Goal: Use online tool/utility: Utilize a website feature to perform a specific function

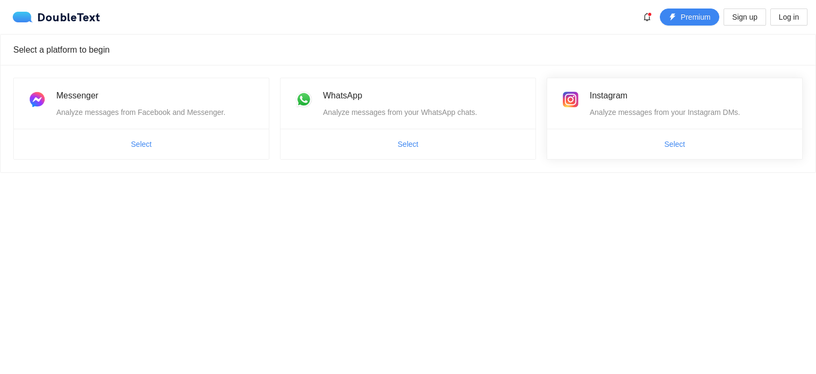
click at [655, 142] on span "Select" at bounding box center [674, 144] width 255 height 17
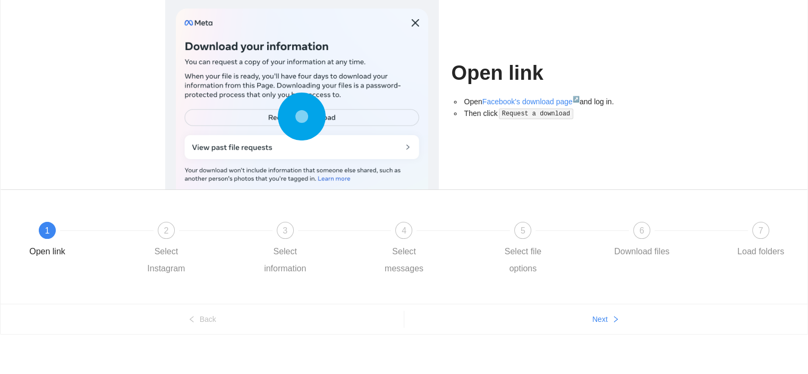
scroll to position [72, 0]
click at [612, 319] on icon "right" at bounding box center [615, 317] width 7 height 7
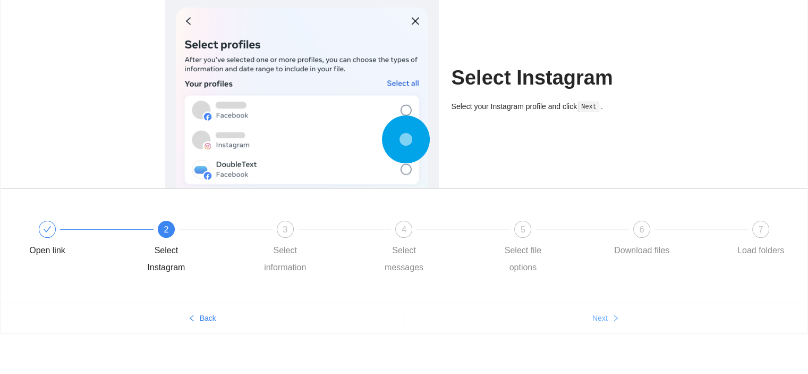
click at [612, 319] on icon "right" at bounding box center [615, 317] width 7 height 7
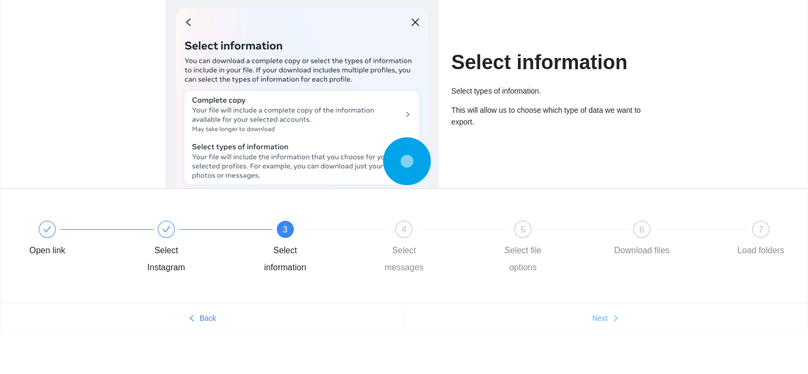
click at [612, 319] on icon "right" at bounding box center [615, 317] width 7 height 7
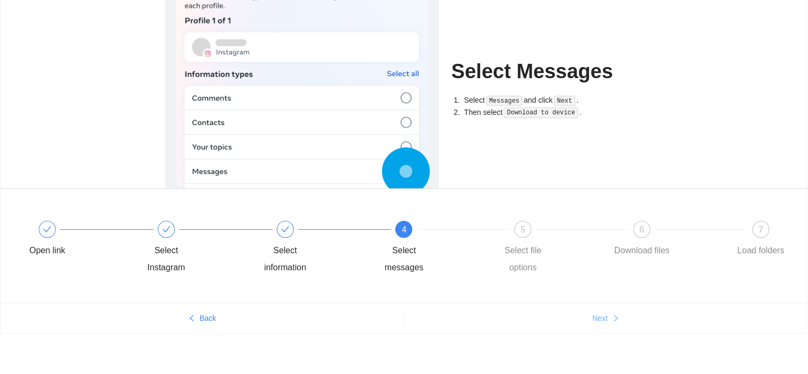
click at [612, 319] on icon "right" at bounding box center [615, 317] width 7 height 7
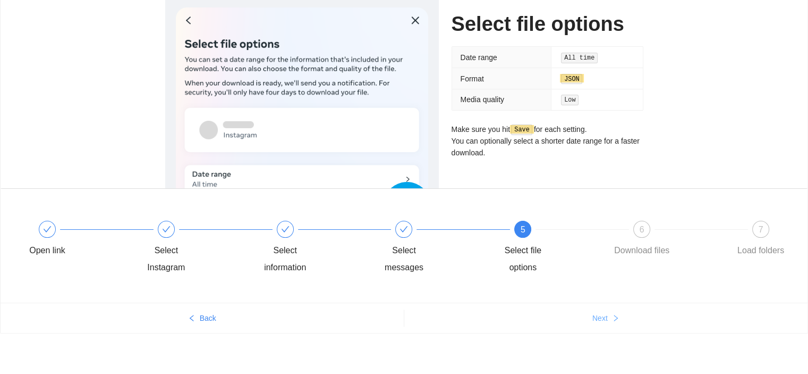
click at [602, 322] on span "Next" at bounding box center [600, 318] width 15 height 12
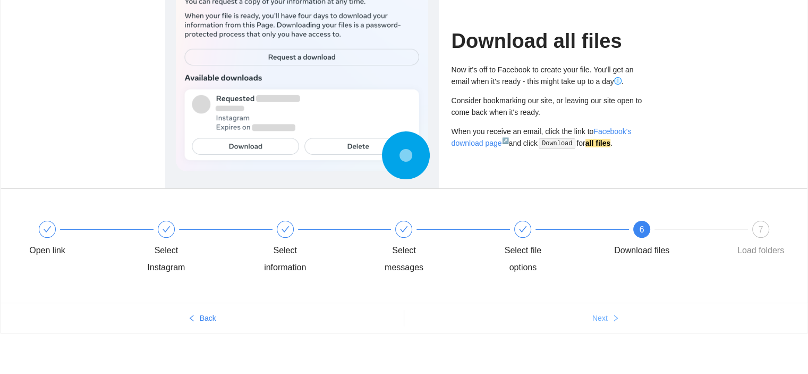
click at [604, 321] on span "Next" at bounding box center [600, 318] width 15 height 12
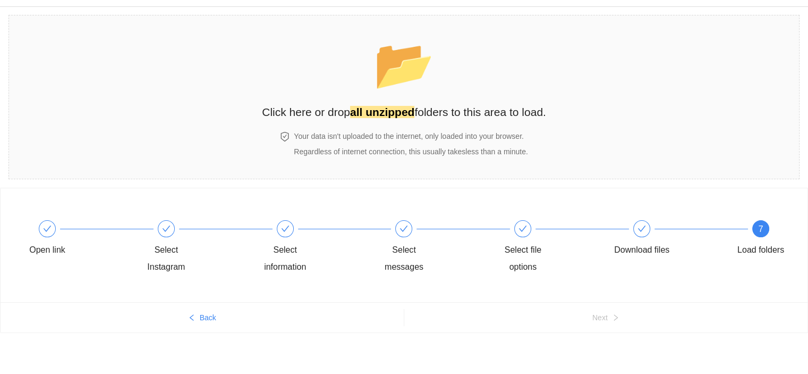
scroll to position [27, 0]
click at [408, 92] on span "📂" at bounding box center [404, 65] width 61 height 54
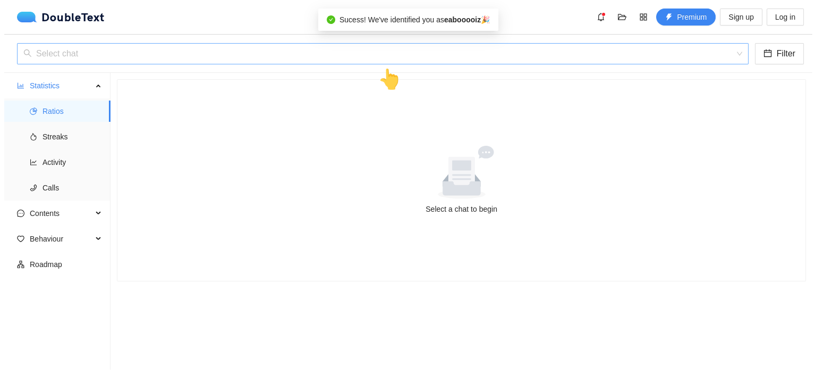
scroll to position [0, 0]
click at [230, 63] on span at bounding box center [379, 54] width 720 height 20
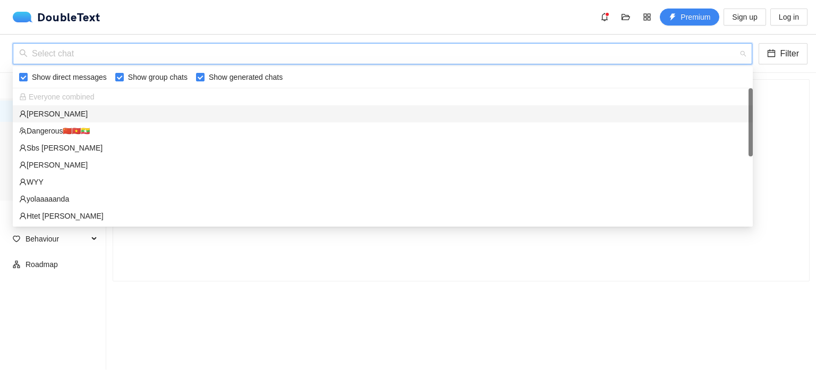
click at [67, 115] on div "[PERSON_NAME]" at bounding box center [383, 114] width 728 height 12
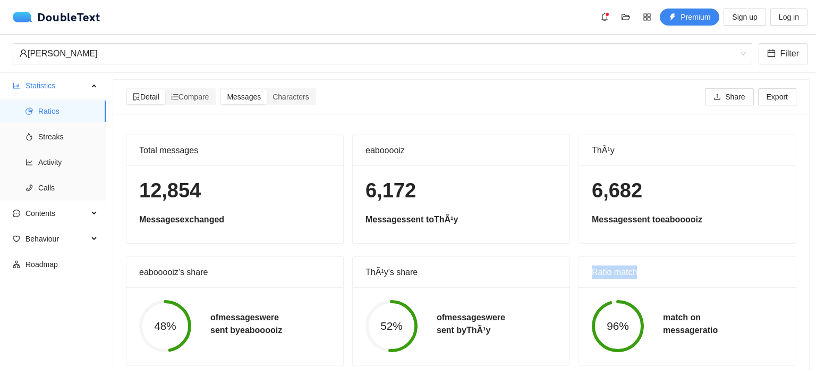
drag, startPoint x: 587, startPoint y: 274, endPoint x: 636, endPoint y: 276, distance: 49.0
click at [636, 276] on div "Ratio match" at bounding box center [687, 272] width 191 height 30
click at [546, 115] on div "Total messages 12,854 Messages exchanged eabooooiz 6,172 Messages sent to ThÃ¹y…" at bounding box center [461, 246] width 696 height 264
click at [767, 102] on span "Export" at bounding box center [777, 97] width 21 height 12
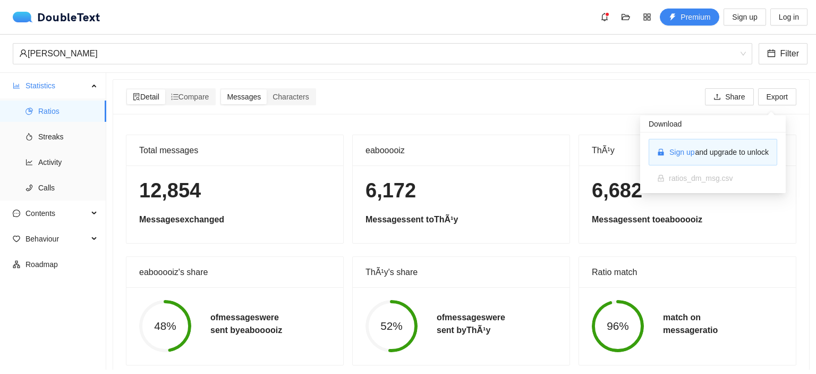
click at [624, 104] on div "Detail Compare Messages Characters Share Export" at bounding box center [461, 96] width 675 height 17
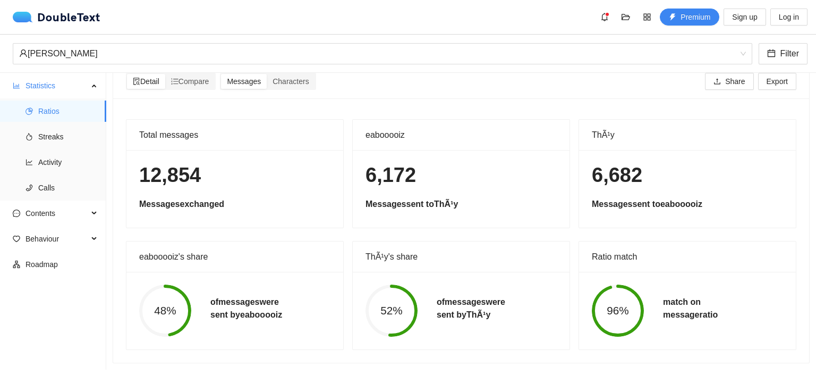
scroll to position [23, 0]
click at [714, 78] on span "upload" at bounding box center [717, 82] width 7 height 9
click at [533, 83] on div "Detail Compare Messages Characters Share Export" at bounding box center [461, 81] width 671 height 34
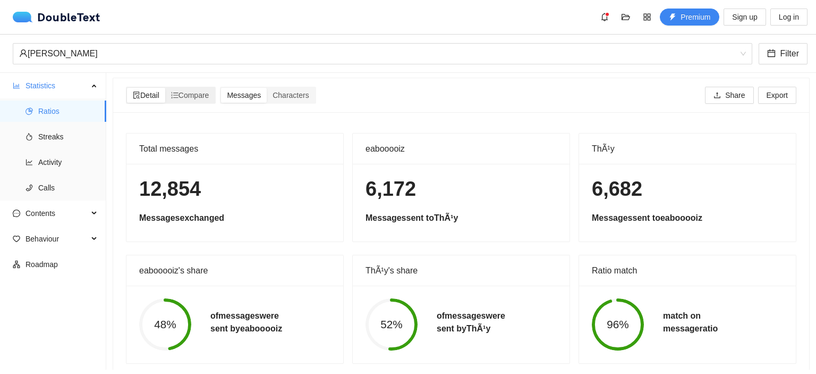
scroll to position [0, 0]
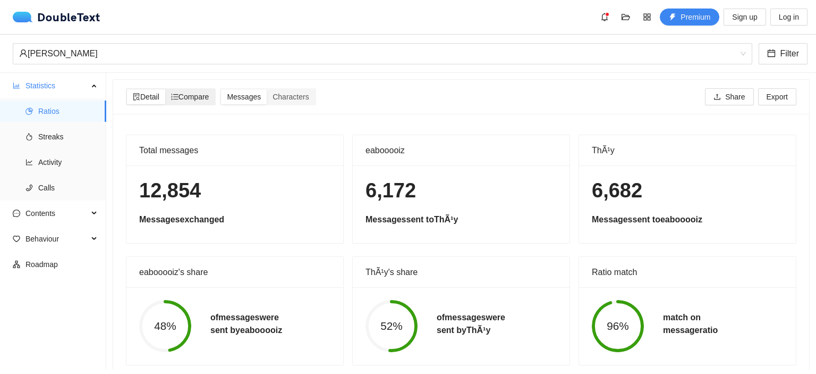
click at [196, 98] on span "Compare" at bounding box center [190, 96] width 38 height 9
click at [165, 89] on input "Compare" at bounding box center [165, 89] width 0 height 0
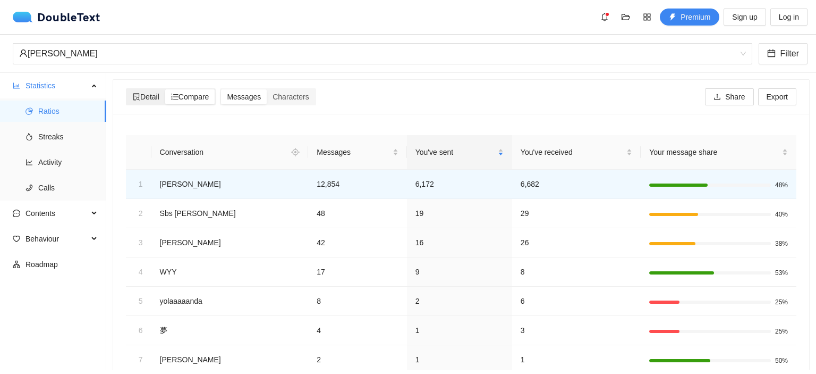
click at [157, 95] on span "Detail" at bounding box center [146, 96] width 27 height 9
click at [127, 89] on input "Detail" at bounding box center [127, 89] width 0 height 0
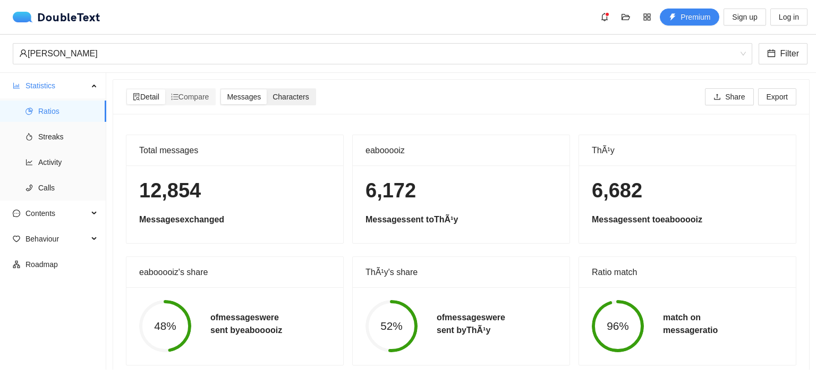
click at [291, 95] on span "Characters" at bounding box center [291, 96] width 36 height 9
click at [267, 89] on input "Characters" at bounding box center [267, 89] width 0 height 0
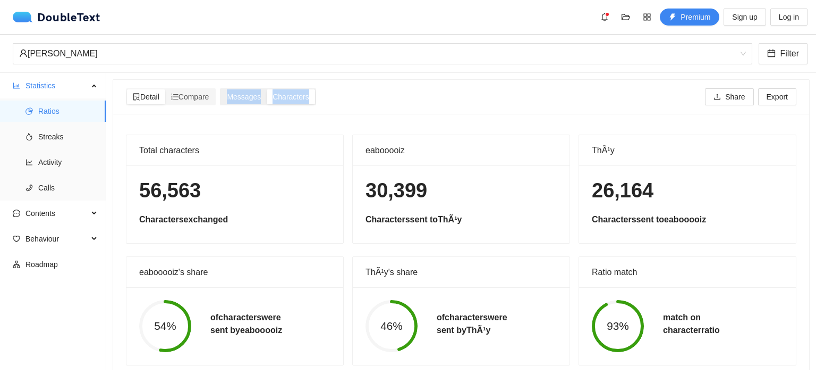
drag, startPoint x: 272, startPoint y: 86, endPoint x: 315, endPoint y: 104, distance: 46.4
click at [315, 104] on div "Detail Compare Messages Characters Share Export" at bounding box center [461, 97] width 671 height 34
click at [346, 100] on div "Detail Compare Messages Characters Share Export" at bounding box center [461, 96] width 675 height 17
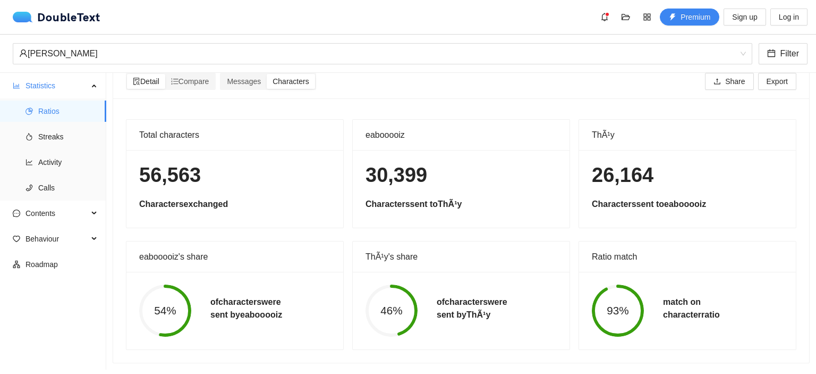
scroll to position [23, 0]
click at [542, 76] on div "Detail Compare Messages Characters Share Export" at bounding box center [461, 81] width 675 height 17
click at [260, 79] on div "Messages" at bounding box center [244, 81] width 46 height 15
click at [221, 74] on input "Messages" at bounding box center [221, 74] width 0 height 0
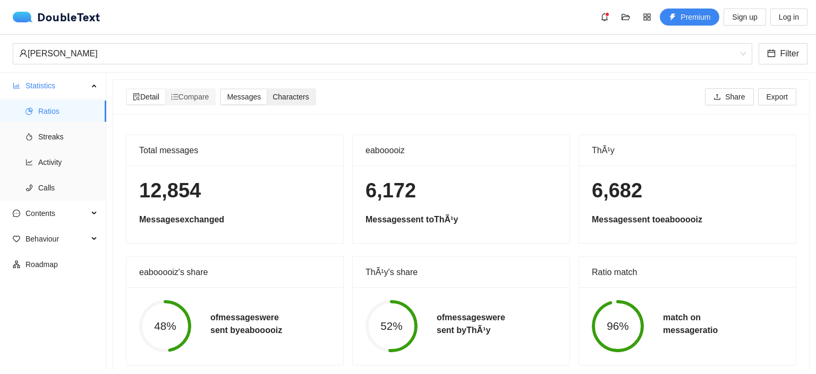
click at [290, 95] on span "Characters" at bounding box center [291, 96] width 36 height 9
click at [267, 89] on input "Characters" at bounding box center [267, 89] width 0 height 0
click at [249, 93] on span "Messages" at bounding box center [244, 96] width 34 height 9
click at [221, 89] on input "Messages" at bounding box center [221, 89] width 0 height 0
click at [293, 99] on span "Characters" at bounding box center [291, 96] width 36 height 9
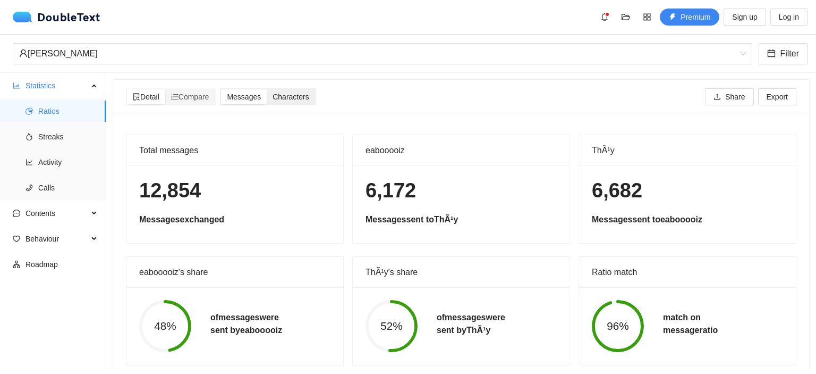
click at [267, 89] on input "Characters" at bounding box center [267, 89] width 0 height 0
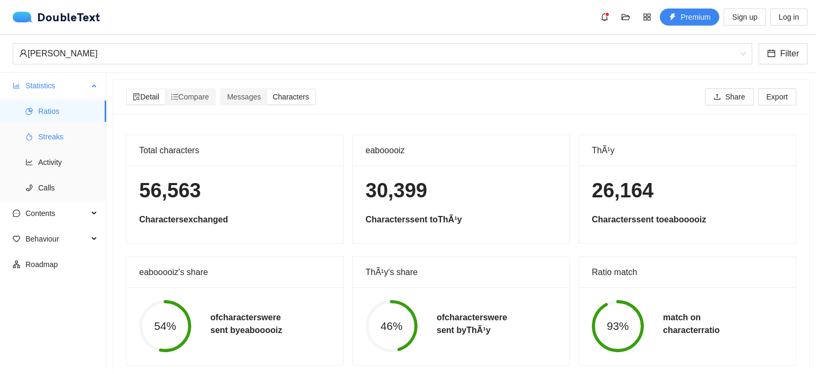
click at [49, 139] on span "Streaks" at bounding box center [68, 136] width 60 height 21
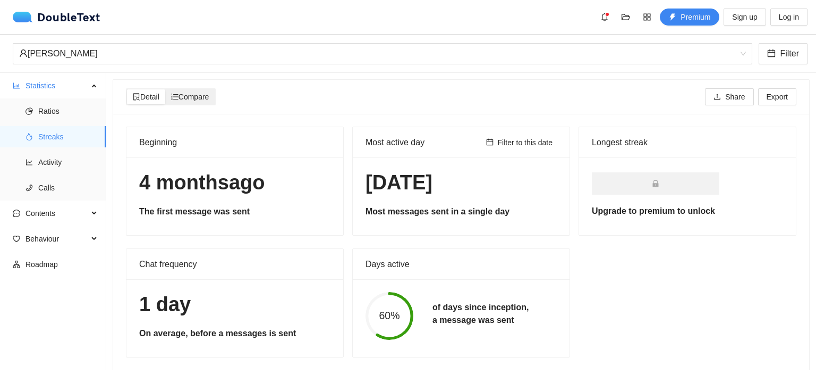
click at [209, 97] on span "Compare" at bounding box center [190, 96] width 38 height 9
click at [165, 89] on input "Compare" at bounding box center [165, 89] width 0 height 0
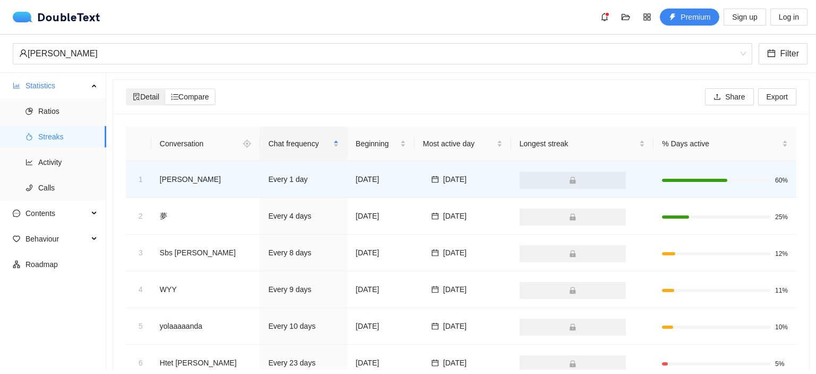
click at [155, 98] on span "Detail" at bounding box center [146, 96] width 27 height 9
click at [127, 89] on input "Detail" at bounding box center [127, 89] width 0 height 0
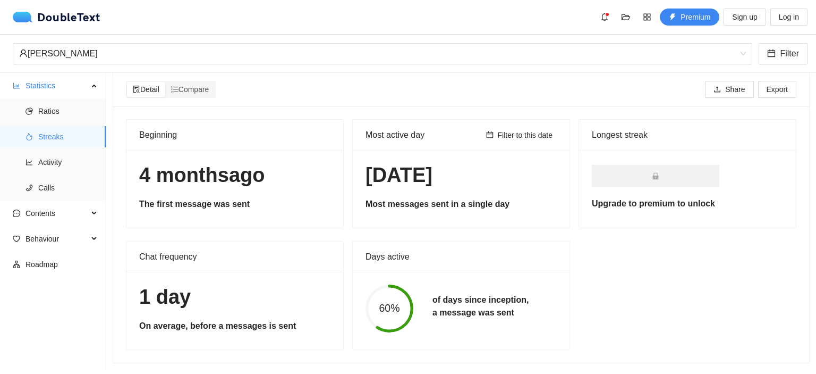
scroll to position [15, 0]
click at [200, 85] on span "Compare" at bounding box center [190, 89] width 38 height 9
click at [165, 82] on input "Compare" at bounding box center [165, 82] width 0 height 0
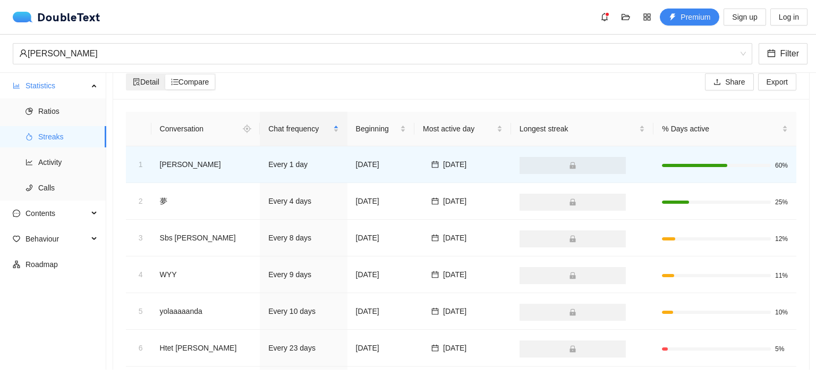
click at [150, 80] on span "Detail" at bounding box center [146, 82] width 27 height 9
click at [127, 74] on input "Detail" at bounding box center [127, 74] width 0 height 0
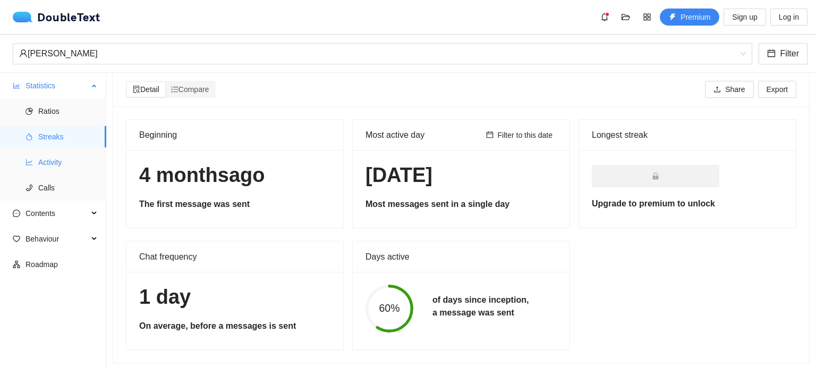
click at [55, 162] on span "Activity" at bounding box center [68, 161] width 60 height 21
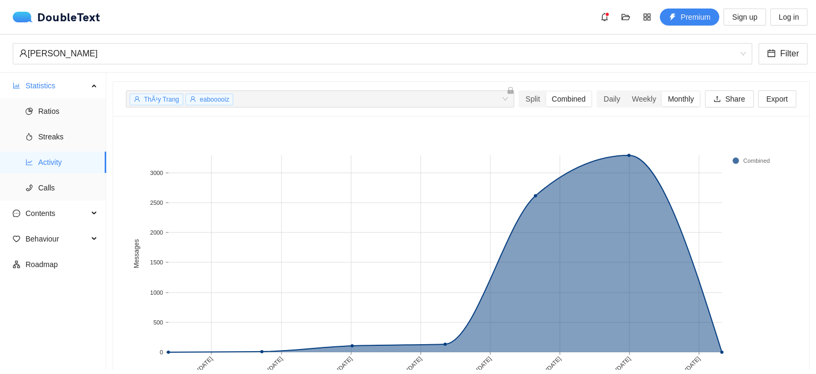
scroll to position [26, 0]
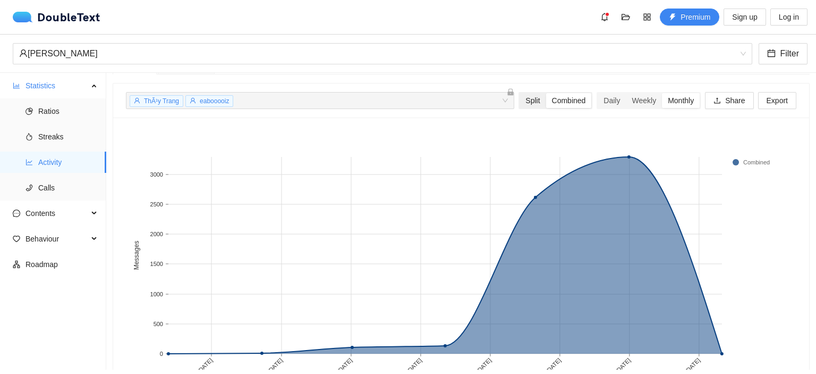
click at [521, 97] on div "Split" at bounding box center [533, 100] width 26 height 15
click at [520, 93] on input "Split" at bounding box center [520, 93] width 0 height 0
click at [560, 102] on div "Combined" at bounding box center [569, 100] width 46 height 15
click at [546, 93] on input "Combined" at bounding box center [546, 93] width 0 height 0
click at [612, 99] on div "Daily" at bounding box center [612, 100] width 28 height 15
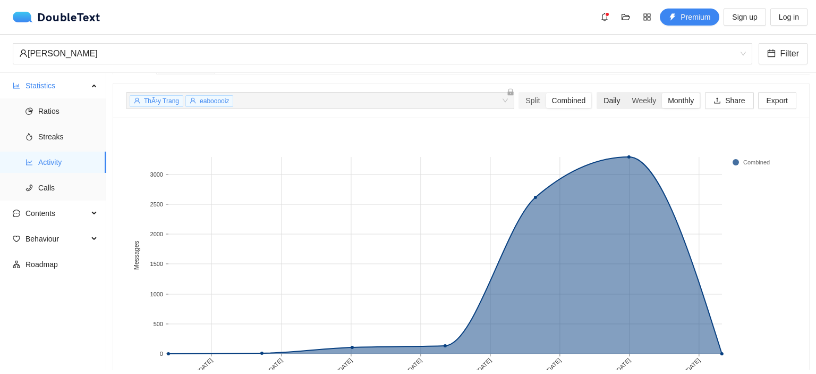
click at [598, 93] on input "Daily" at bounding box center [598, 93] width 0 height 0
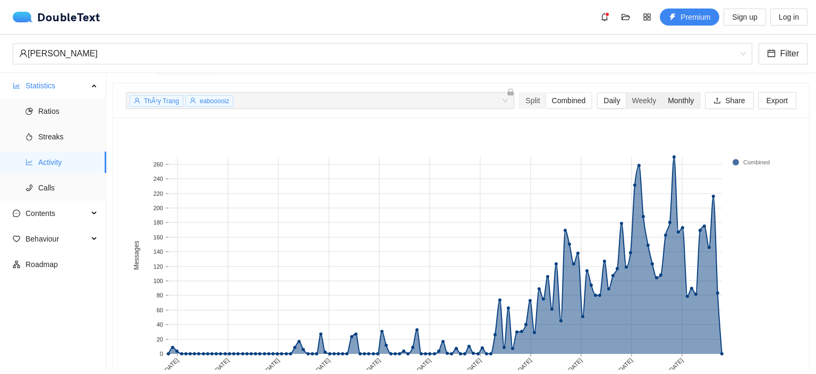
click at [672, 101] on div "Monthly" at bounding box center [681, 100] width 38 height 15
click at [662, 93] on input "Monthly" at bounding box center [662, 93] width 0 height 0
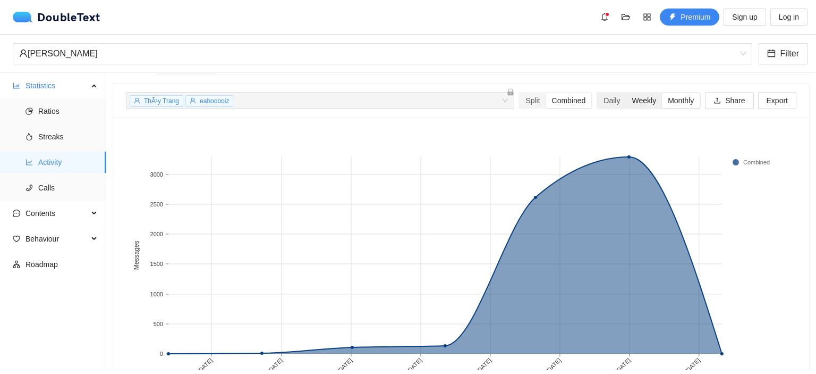
click at [641, 96] on div "Weekly" at bounding box center [644, 100] width 36 height 15
click at [626, 93] on input "Weekly" at bounding box center [626, 93] width 0 height 0
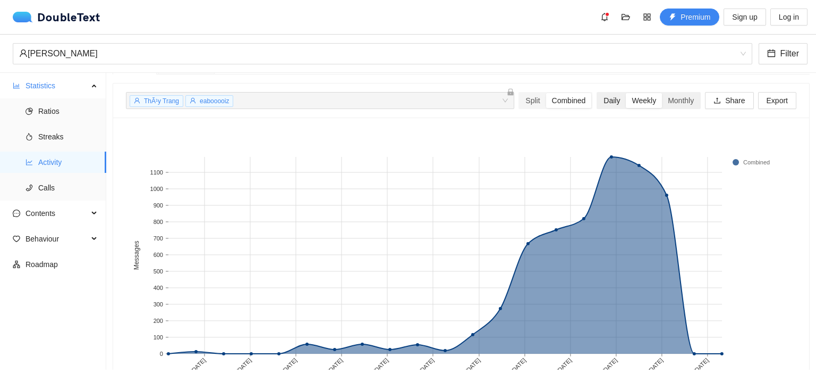
click at [605, 99] on div "Daily" at bounding box center [612, 100] width 28 height 15
click at [598, 93] on input "Daily" at bounding box center [598, 93] width 0 height 0
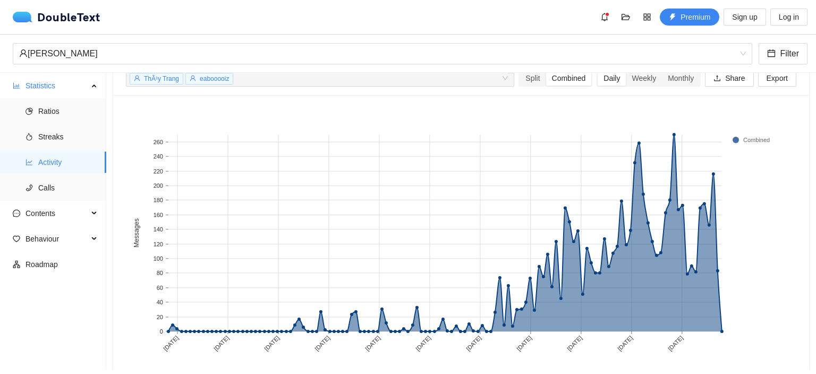
scroll to position [49, 0]
click at [631, 81] on div "Weekly" at bounding box center [644, 77] width 36 height 15
click at [626, 70] on input "Weekly" at bounding box center [626, 70] width 0 height 0
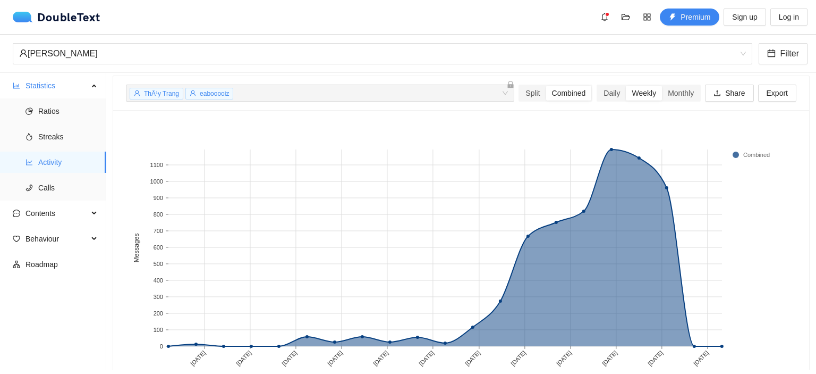
scroll to position [0, 0]
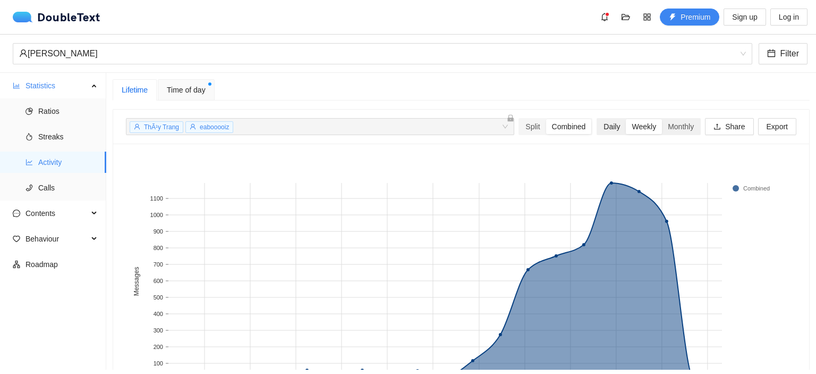
click at [608, 129] on div "Daily" at bounding box center [612, 126] width 28 height 15
click at [598, 119] on input "Daily" at bounding box center [598, 119] width 0 height 0
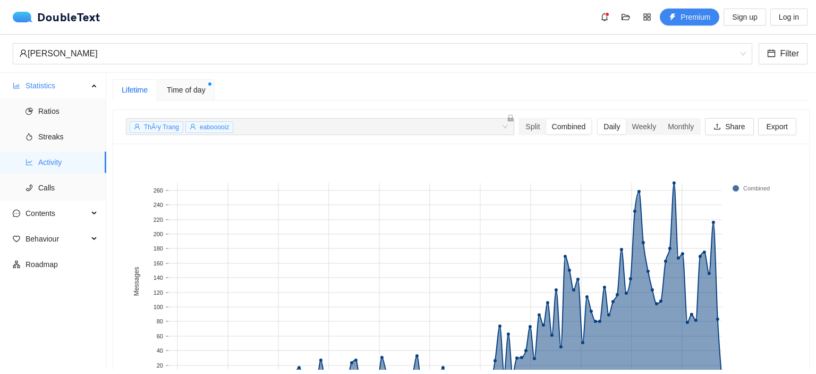
click at [217, 129] on span "eabooooiz" at bounding box center [214, 126] width 29 height 7
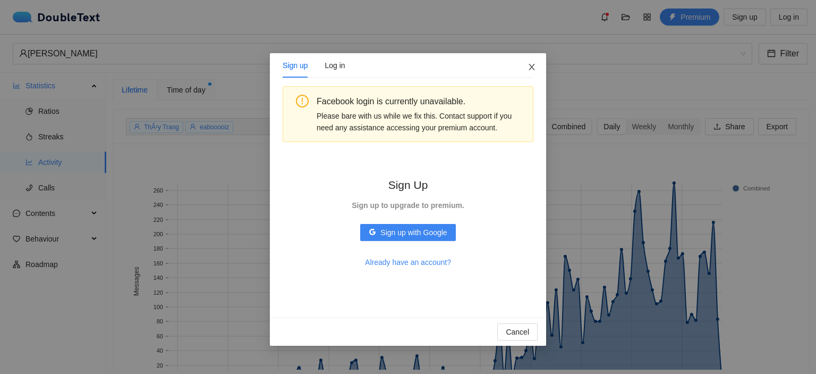
click at [528, 65] on icon "close" at bounding box center [532, 67] width 9 height 9
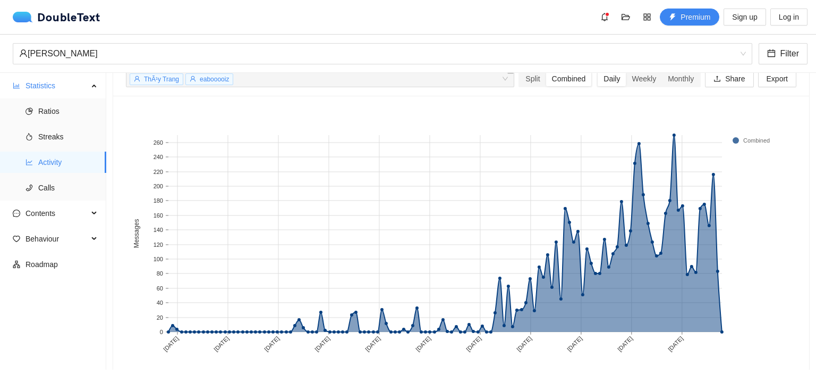
scroll to position [53, 0]
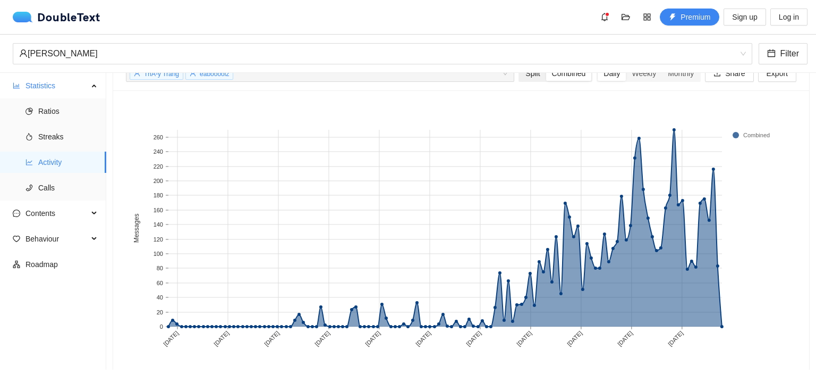
click at [520, 78] on div "Split" at bounding box center [533, 73] width 26 height 15
click at [520, 66] on input "Split" at bounding box center [520, 66] width 0 height 0
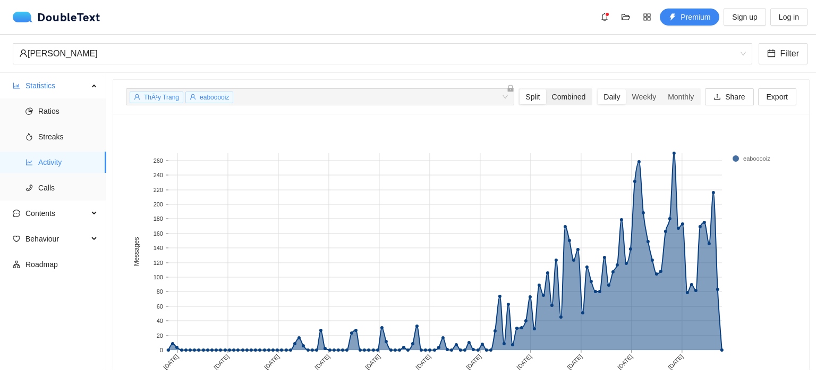
scroll to position [26, 0]
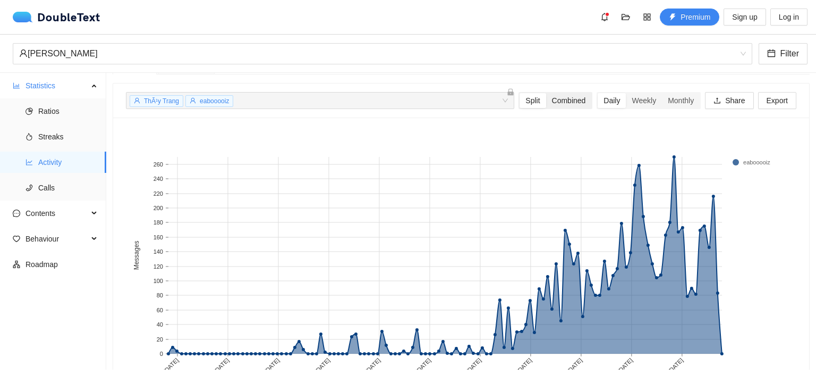
click at [565, 103] on div "Combined" at bounding box center [569, 100] width 46 height 15
click at [546, 93] on input "Combined" at bounding box center [546, 93] width 0 height 0
click at [556, 104] on div "Combined" at bounding box center [569, 100] width 46 height 15
click at [546, 93] on input "Combined" at bounding box center [546, 93] width 0 height 0
click at [557, 104] on div "Combined" at bounding box center [569, 100] width 46 height 15
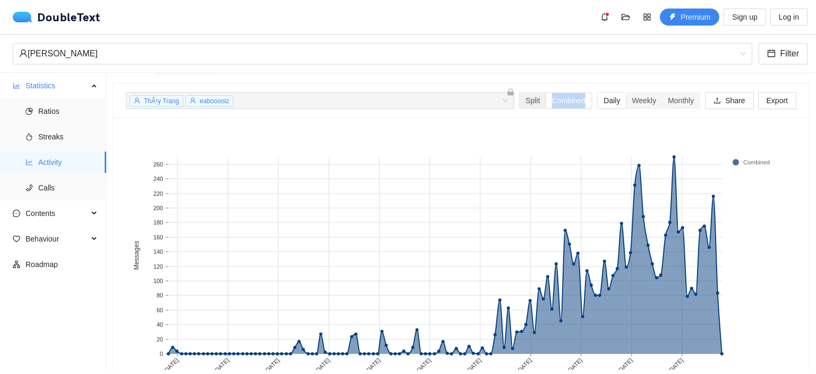
click at [546, 93] on input "Combined" at bounding box center [546, 93] width 0 height 0
click at [526, 101] on div "Split" at bounding box center [533, 100] width 26 height 15
click at [520, 93] on input "Split" at bounding box center [520, 93] width 0 height 0
click at [548, 104] on div "Combined" at bounding box center [569, 100] width 46 height 15
click at [546, 93] on input "Combined" at bounding box center [546, 93] width 0 height 0
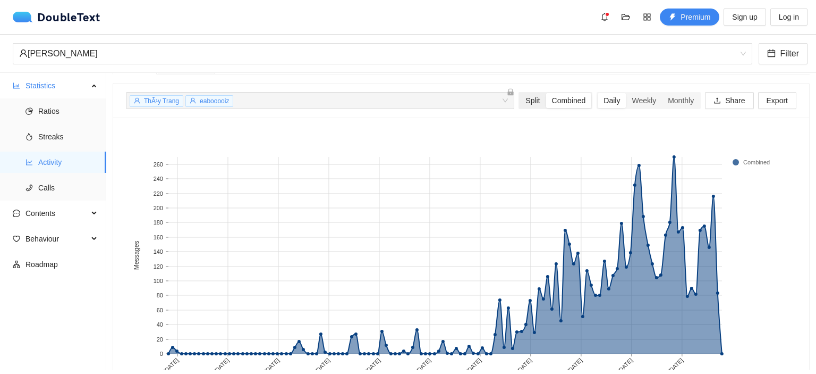
click at [520, 101] on div "Split" at bounding box center [533, 100] width 26 height 15
click at [520, 93] on input "Split" at bounding box center [520, 93] width 0 height 0
click at [558, 106] on div "Combined" at bounding box center [569, 100] width 46 height 15
click at [546, 93] on input "Combined" at bounding box center [546, 93] width 0 height 0
click at [529, 98] on div "Split" at bounding box center [533, 100] width 26 height 15
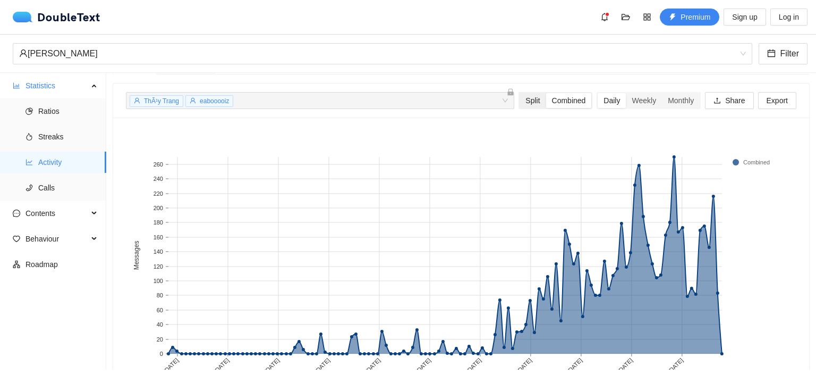
click at [520, 93] on input "Split" at bounding box center [520, 93] width 0 height 0
click at [558, 102] on div "Combined" at bounding box center [569, 100] width 46 height 15
click at [546, 93] on input "Combined" at bounding box center [546, 93] width 0 height 0
click at [631, 104] on div "Weekly" at bounding box center [644, 100] width 36 height 15
click at [626, 93] on input "Weekly" at bounding box center [626, 93] width 0 height 0
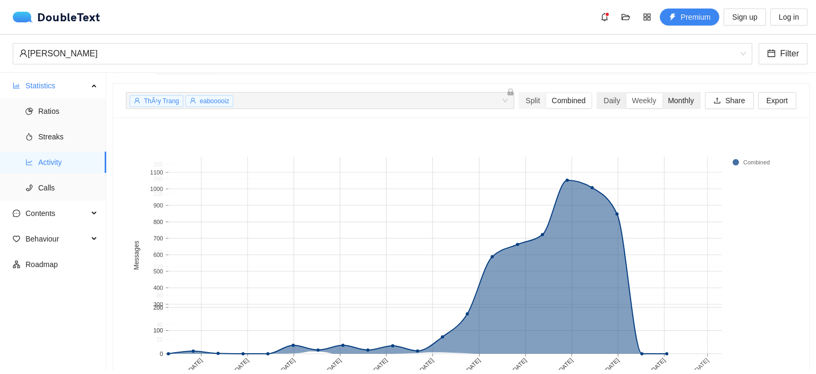
click at [676, 99] on div "Monthly" at bounding box center [681, 100] width 38 height 15
click at [662, 93] on input "Monthly" at bounding box center [662, 93] width 0 height 0
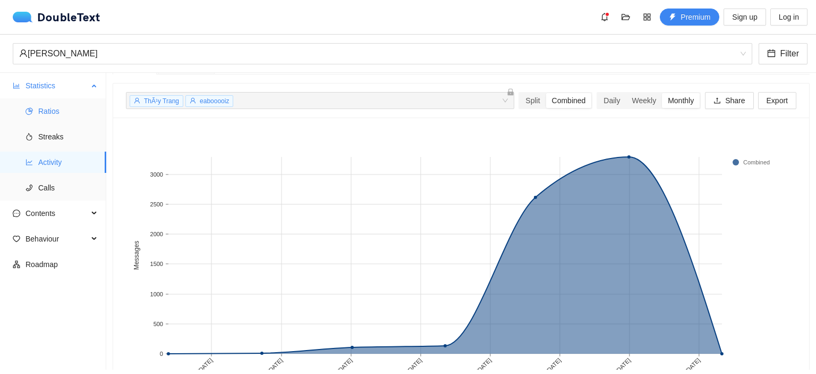
click at [62, 109] on span "Ratios" at bounding box center [68, 110] width 60 height 21
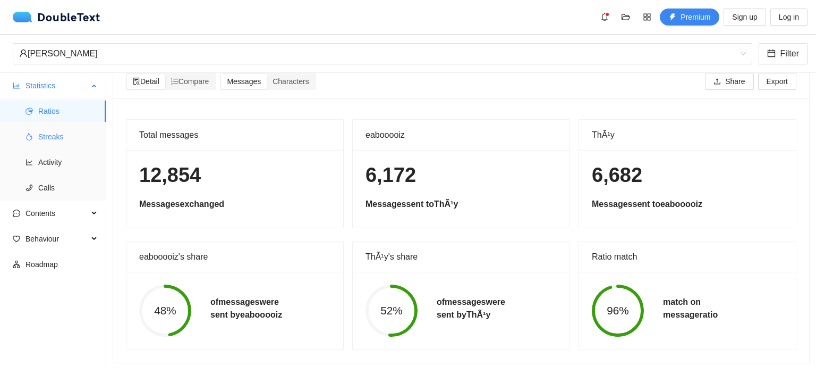
scroll to position [23, 0]
click at [55, 159] on span "Activity" at bounding box center [68, 161] width 60 height 21
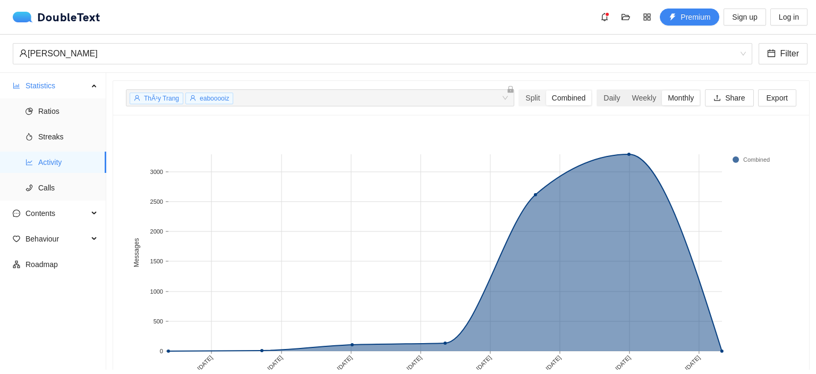
scroll to position [26, 0]
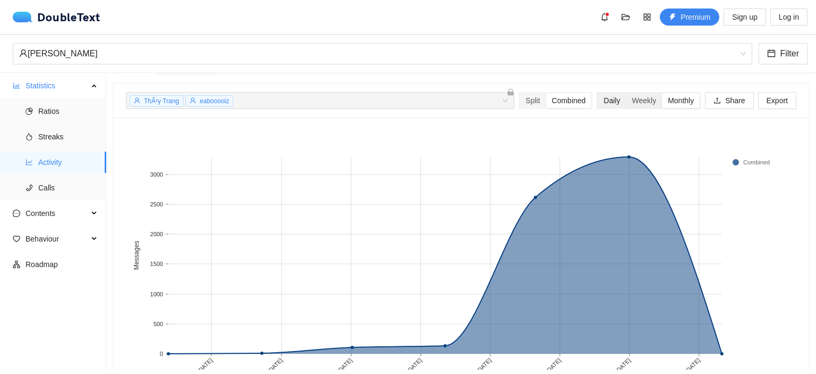
click at [599, 101] on div "Daily" at bounding box center [612, 100] width 28 height 15
click at [598, 93] on input "Daily" at bounding box center [598, 93] width 0 height 0
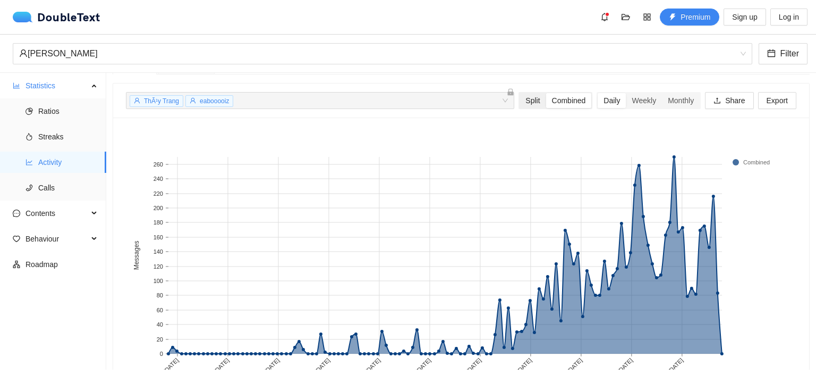
click at [528, 106] on div "Split" at bounding box center [533, 100] width 26 height 15
click at [520, 93] on input "Split" at bounding box center [520, 93] width 0 height 0
click at [557, 104] on div "Combined" at bounding box center [569, 100] width 46 height 15
click at [546, 93] on input "Combined" at bounding box center [546, 93] width 0 height 0
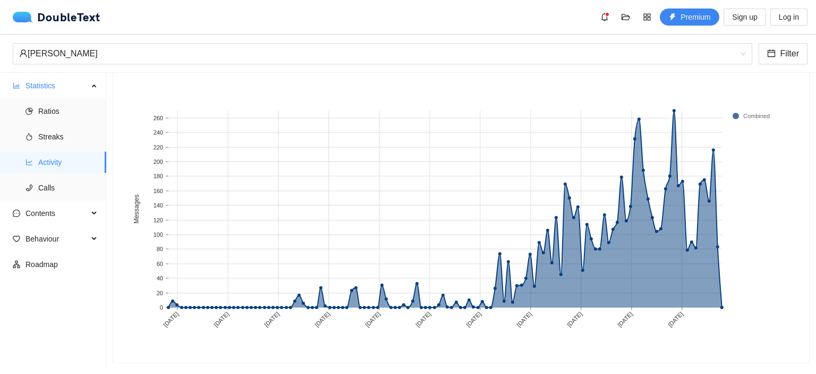
scroll to position [79, 0]
click at [56, 182] on span "Calls" at bounding box center [68, 187] width 60 height 21
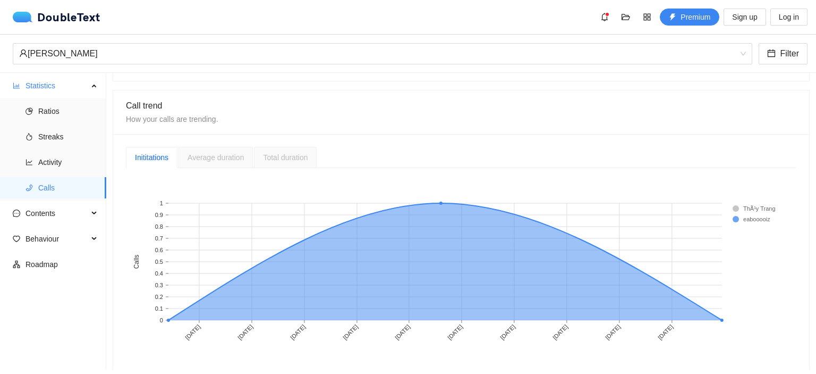
scroll to position [164, 0]
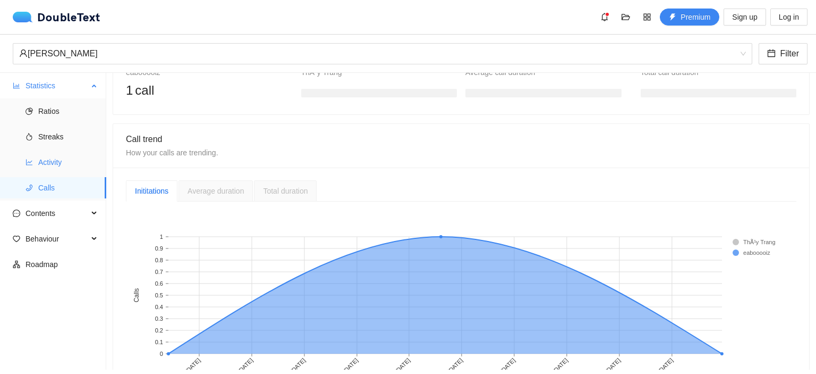
click at [60, 165] on span "Activity" at bounding box center [68, 161] width 60 height 21
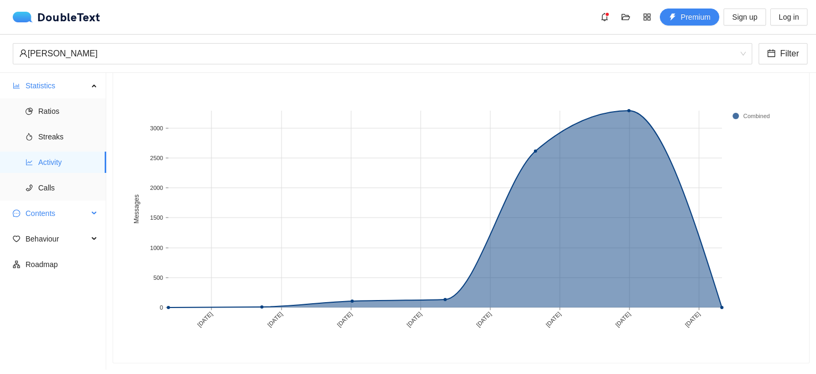
click at [69, 213] on span "Contents" at bounding box center [57, 212] width 63 height 21
click at [69, 238] on span "Word Cloud" at bounding box center [68, 238] width 60 height 21
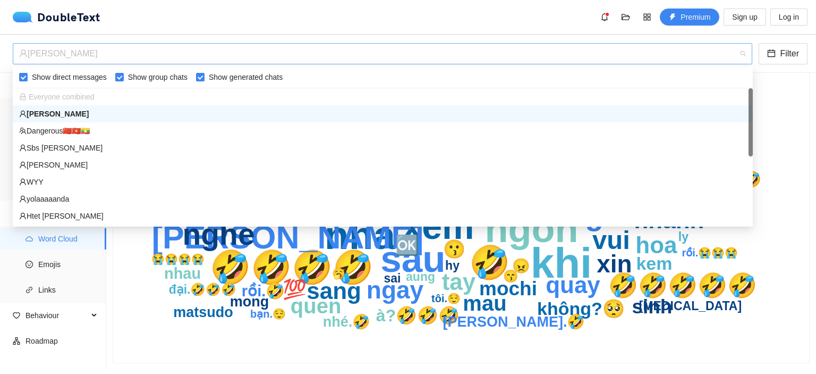
click at [247, 58] on div "[PERSON_NAME]" at bounding box center [377, 54] width 717 height 20
click at [222, 53] on div "[PERSON_NAME]" at bounding box center [377, 54] width 717 height 20
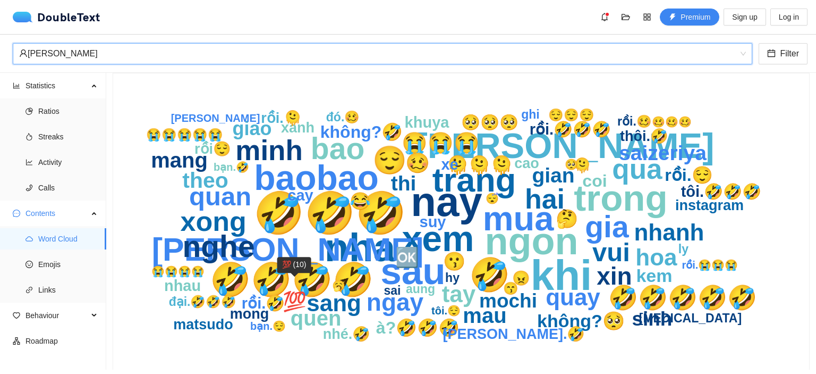
scroll to position [7, 0]
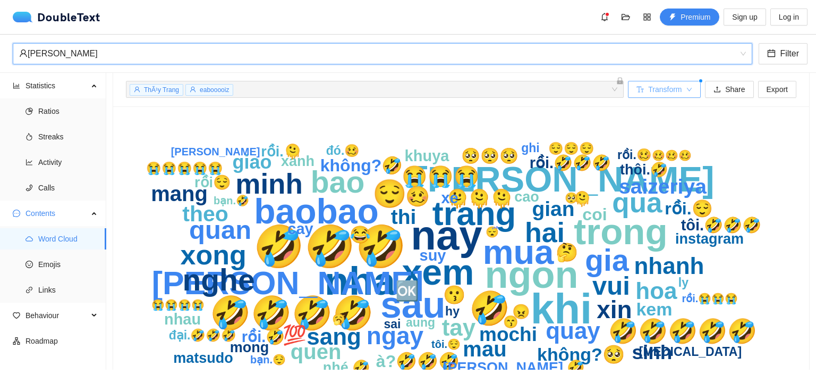
click at [666, 91] on span "Transform" at bounding box center [664, 89] width 33 height 12
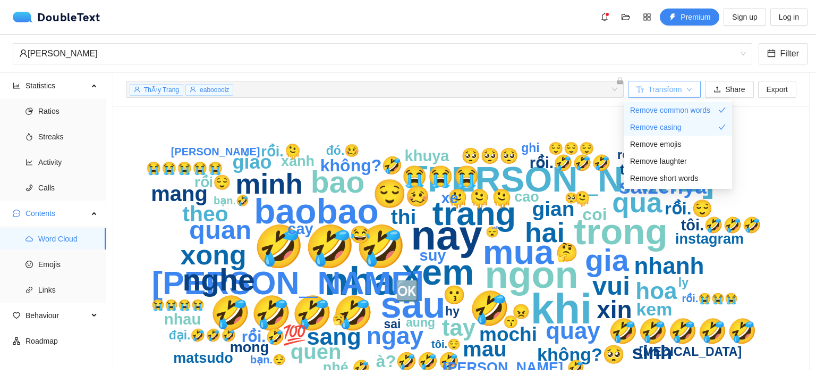
click at [666, 91] on span "Transform" at bounding box center [664, 89] width 33 height 12
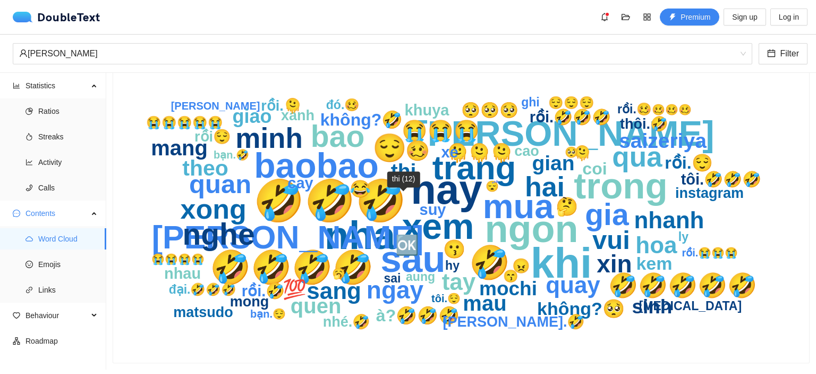
scroll to position [61, 0]
click at [78, 265] on span "Emojis" at bounding box center [68, 263] width 60 height 21
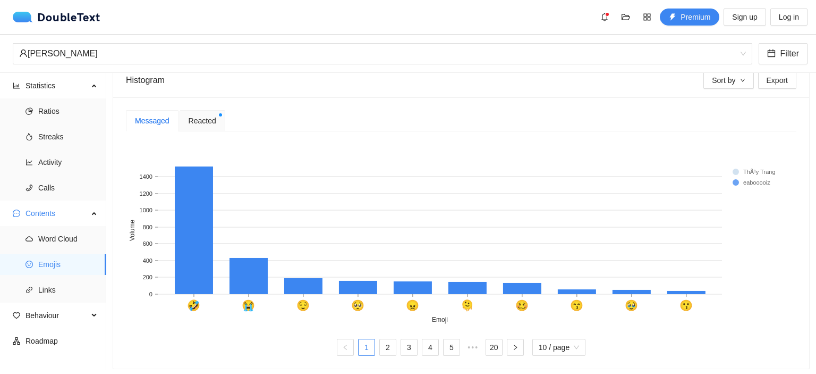
scroll to position [223, 0]
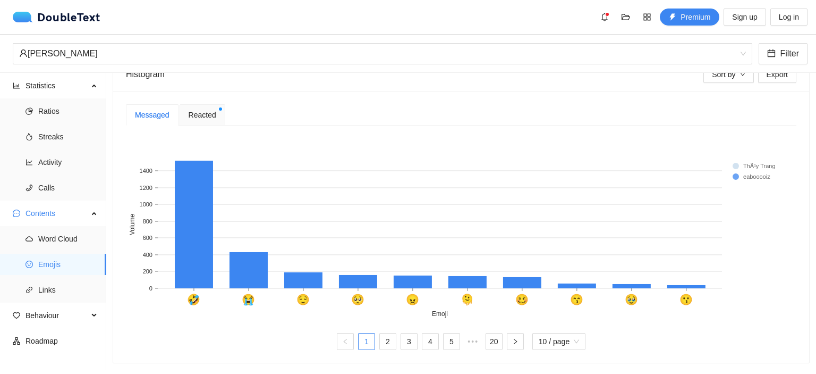
click at [203, 110] on span "Reacted" at bounding box center [203, 115] width 28 height 12
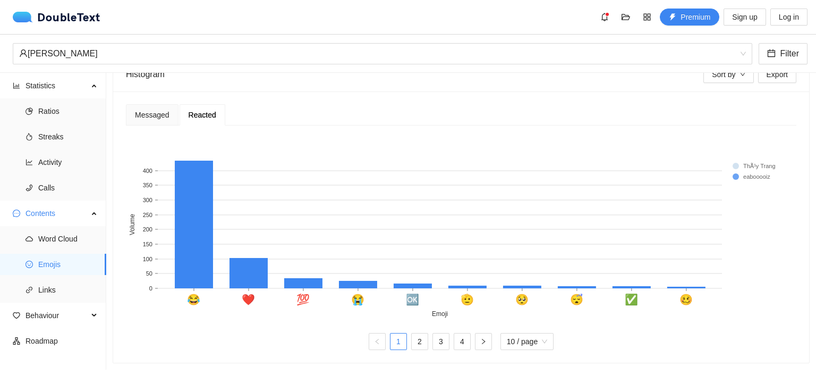
click at [738, 160] on rect at bounding box center [754, 165] width 43 height 11
click at [737, 160] on rect at bounding box center [754, 165] width 43 height 11
click at [155, 110] on div "Messaged" at bounding box center [152, 115] width 35 height 12
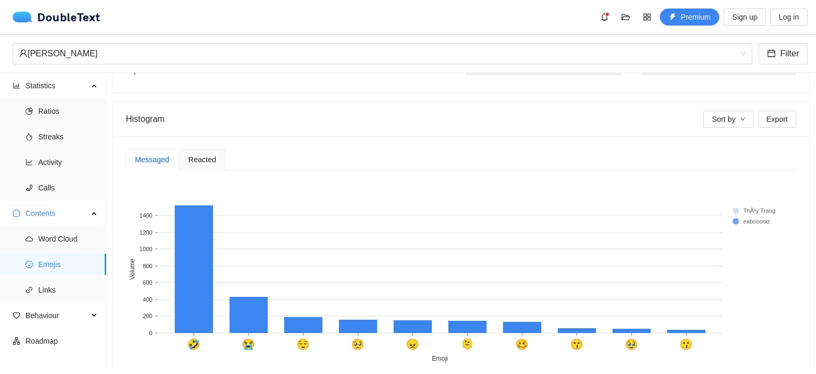
scroll to position [170, 0]
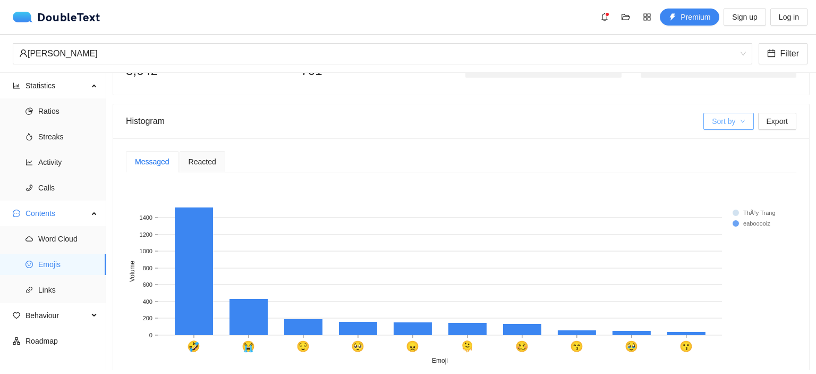
drag, startPoint x: 710, startPoint y: 132, endPoint x: 715, endPoint y: 123, distance: 10.5
click at [710, 131] on div "Sort by Export" at bounding box center [750, 121] width 93 height 34
click at [715, 123] on span "Sort by" at bounding box center [723, 121] width 23 height 12
click at [709, 159] on span "ThÃ¹y" at bounding box center [721, 159] width 37 height 12
click at [719, 120] on span "Sort by" at bounding box center [723, 121] width 23 height 12
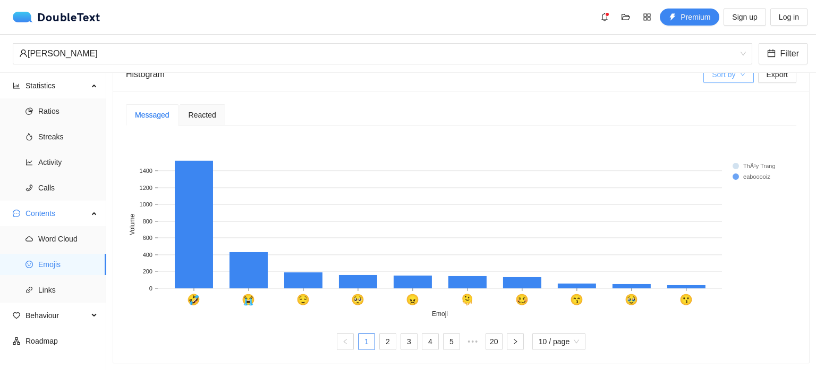
scroll to position [223, 0]
click at [55, 290] on span "Links" at bounding box center [68, 289] width 60 height 21
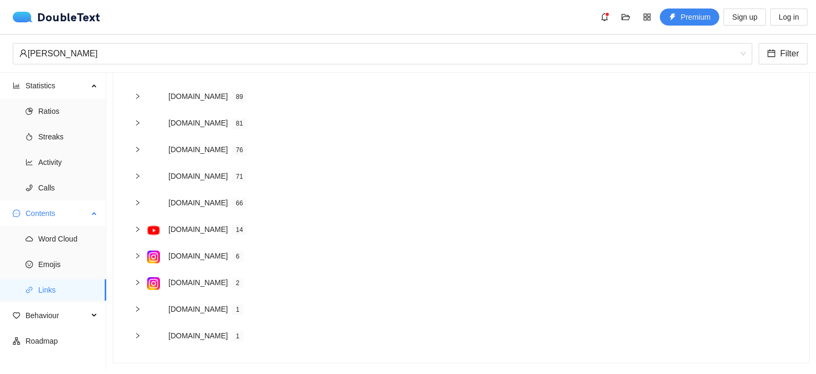
scroll to position [106, 0]
click at [72, 316] on span "Behaviour" at bounding box center [57, 315] width 63 height 21
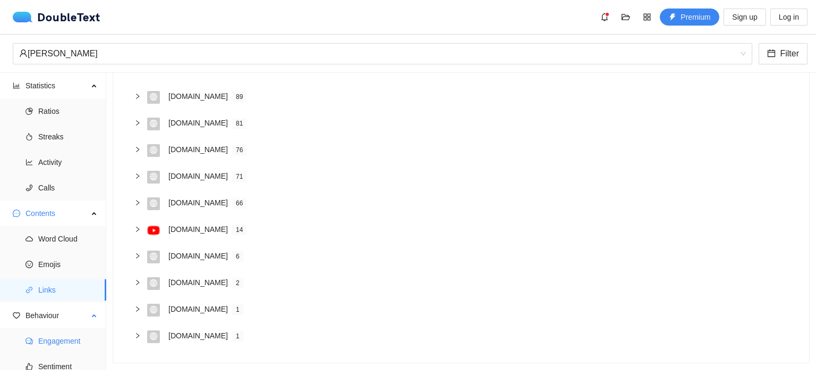
click at [71, 341] on span "Engagement" at bounding box center [68, 340] width 60 height 21
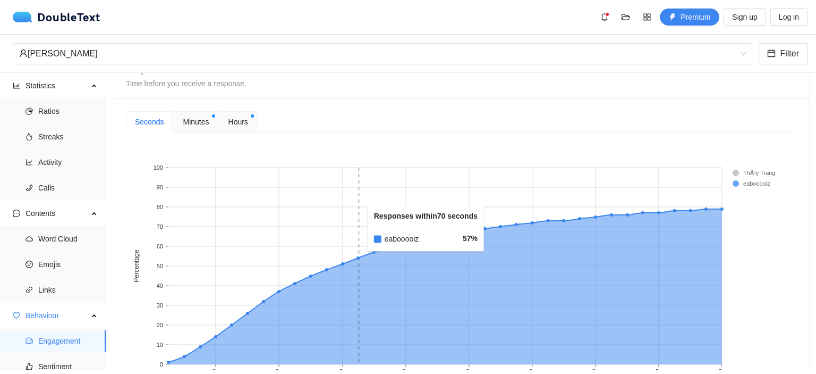
scroll to position [372, 0]
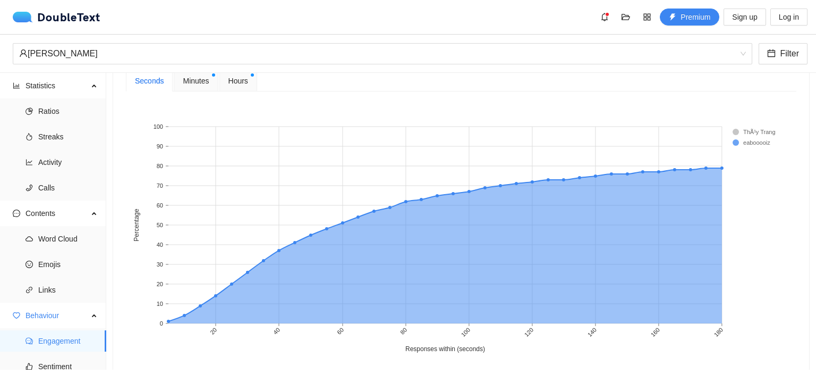
click at [191, 77] on span "Minutes" at bounding box center [196, 81] width 26 height 12
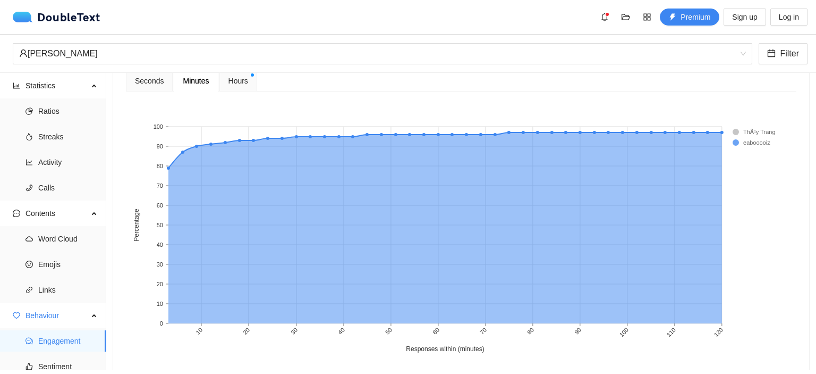
click at [235, 80] on span "Hours" at bounding box center [239, 81] width 20 height 12
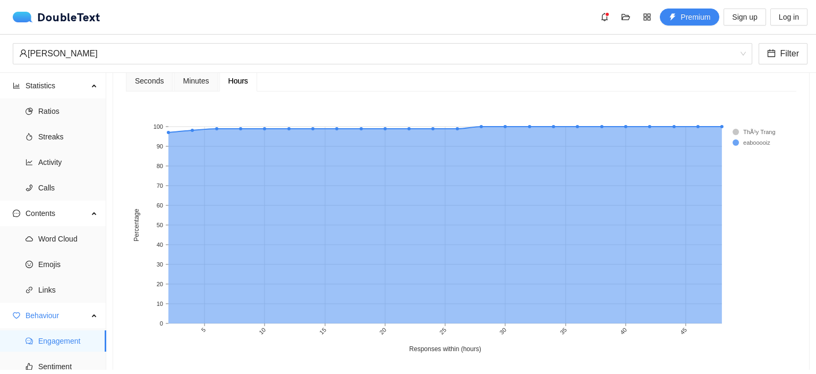
click at [200, 79] on span "Minutes" at bounding box center [196, 80] width 26 height 7
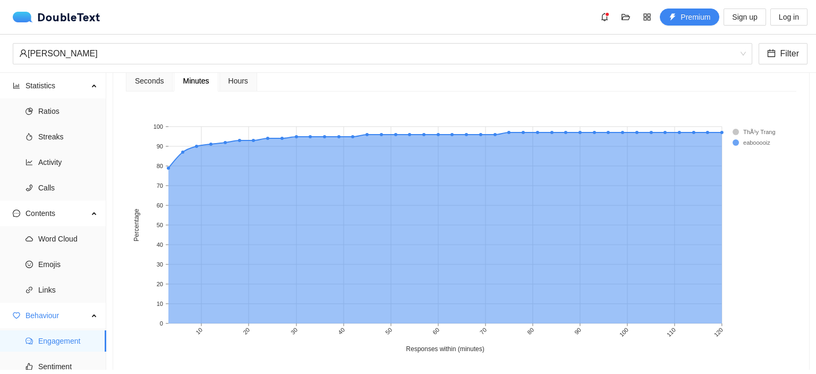
click at [738, 129] on rect at bounding box center [754, 131] width 43 height 11
click at [739, 130] on rect at bounding box center [754, 131] width 43 height 11
click at [681, 15] on button "Premium" at bounding box center [690, 17] width 60 height 17
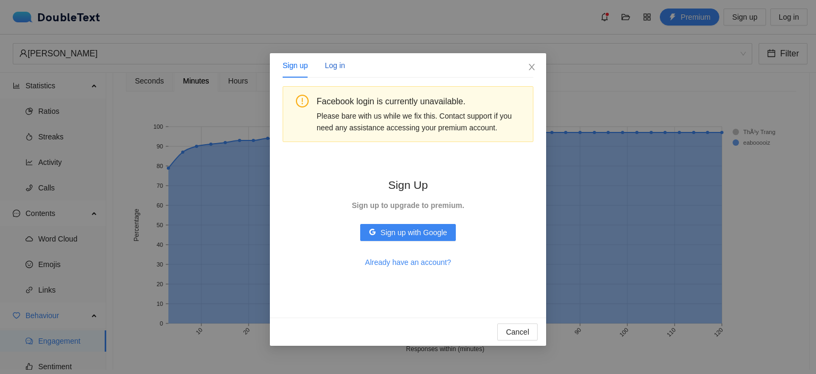
click at [339, 67] on div "Log in" at bounding box center [335, 66] width 20 height 12
click at [418, 233] on span "Log in with Google" at bounding box center [414, 232] width 62 height 12
click at [535, 50] on div "Sign up Log in Facebook login is currently unavailable. Please bare with us whi…" at bounding box center [408, 187] width 816 height 374
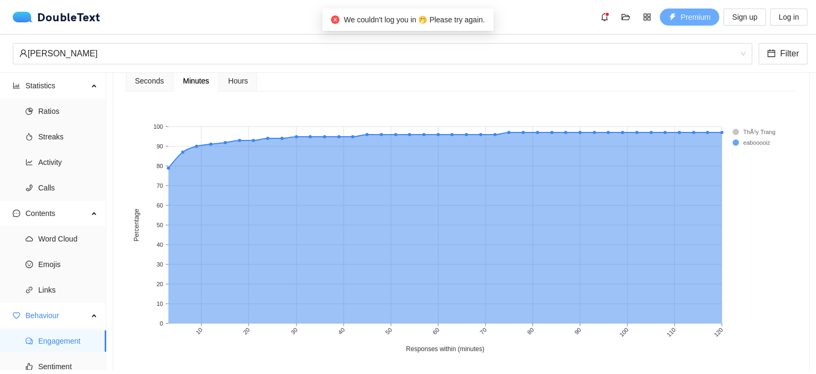
click at [529, 65] on body "DoubleText Premium Sign up Log in 📂 Click here or drop all unzipped folders to …" at bounding box center [408, 187] width 816 height 374
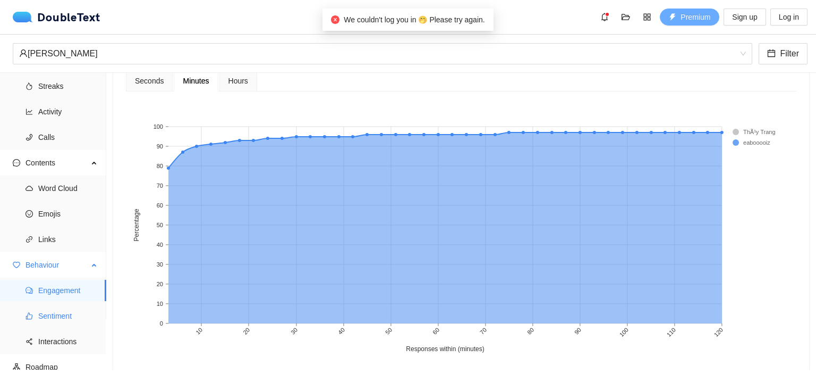
scroll to position [53, 0]
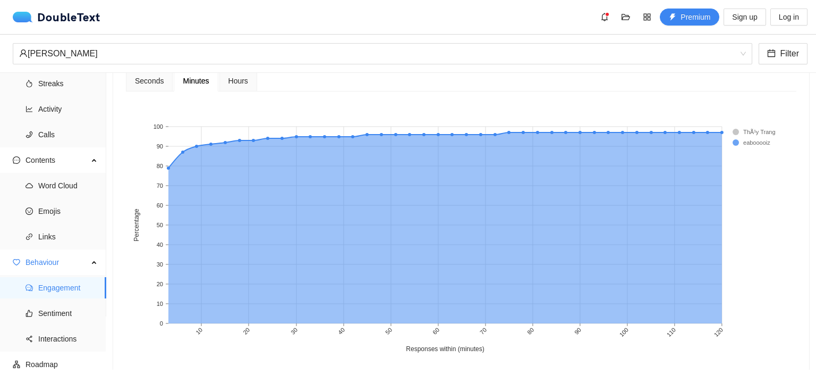
click at [235, 84] on span "Hours" at bounding box center [239, 80] width 20 height 7
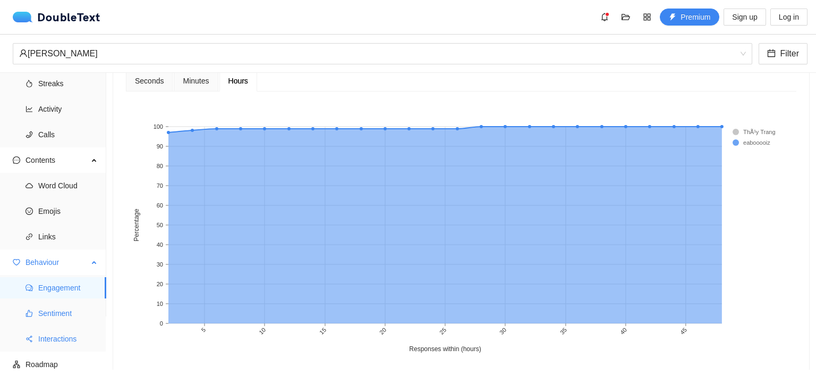
click at [71, 318] on span "Sentiment" at bounding box center [68, 312] width 60 height 21
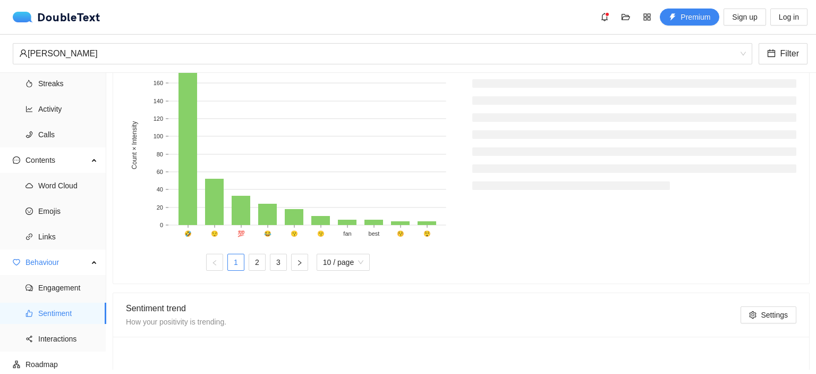
scroll to position [372, 0]
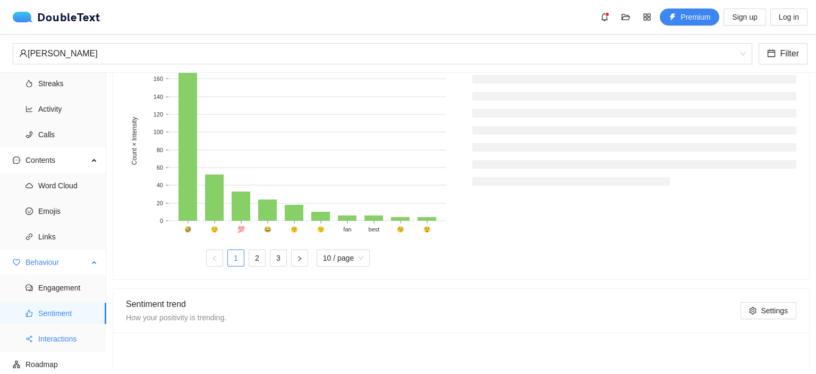
click at [75, 335] on span "Interactions" at bounding box center [68, 338] width 60 height 21
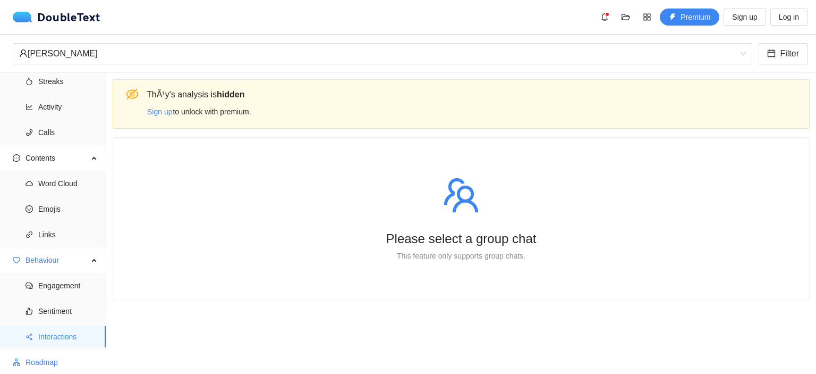
scroll to position [58, 0]
click at [57, 359] on span "Roadmap" at bounding box center [62, 359] width 72 height 21
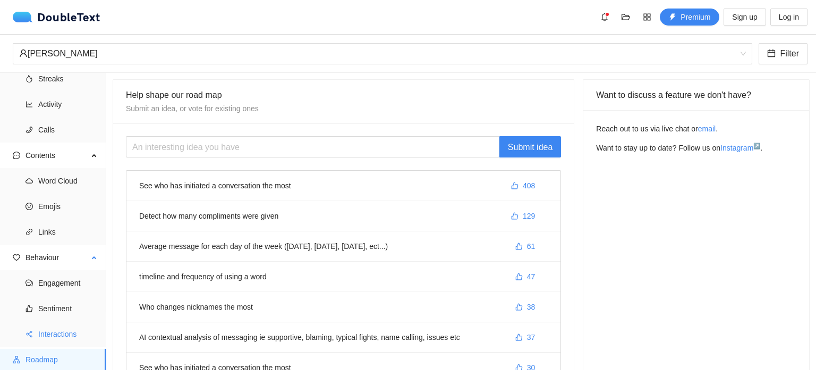
click at [57, 327] on span "Interactions" at bounding box center [68, 333] width 60 height 21
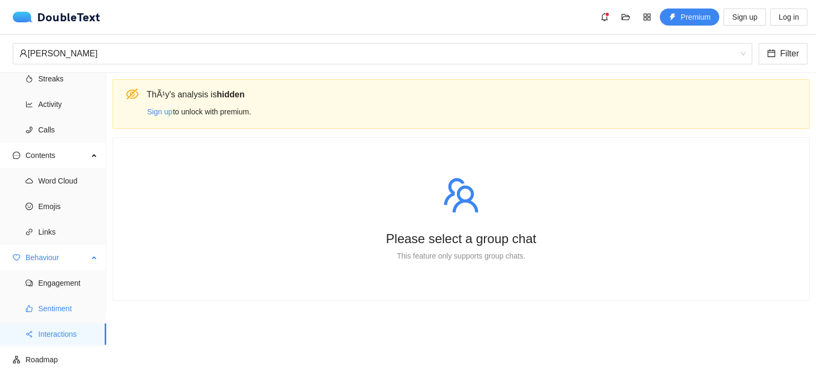
click at [64, 302] on span "Sentiment" at bounding box center [68, 308] width 60 height 21
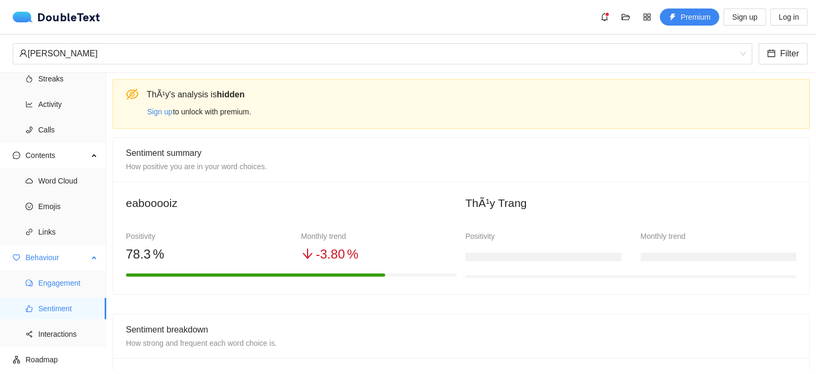
click at [75, 278] on span "Engagement" at bounding box center [68, 282] width 60 height 21
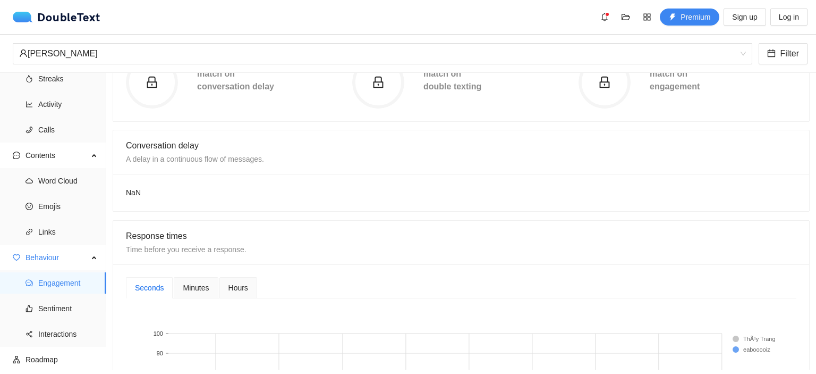
scroll to position [163, 0]
drag, startPoint x: 201, startPoint y: 291, endPoint x: 223, endPoint y: 294, distance: 22.5
click at [201, 291] on span "Minutes" at bounding box center [196, 289] width 26 height 7
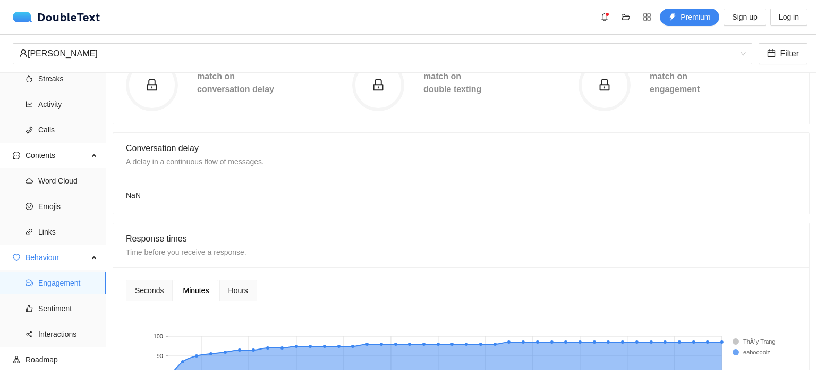
click at [234, 293] on span "Hours" at bounding box center [239, 289] width 20 height 7
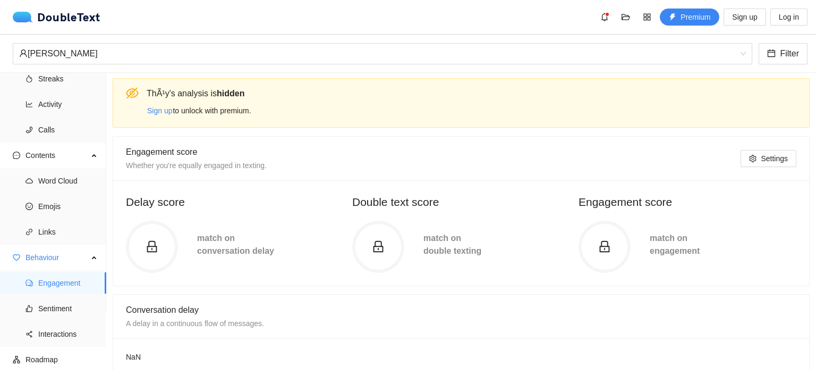
scroll to position [0, 0]
click at [61, 314] on span "Sentiment" at bounding box center [68, 308] width 60 height 21
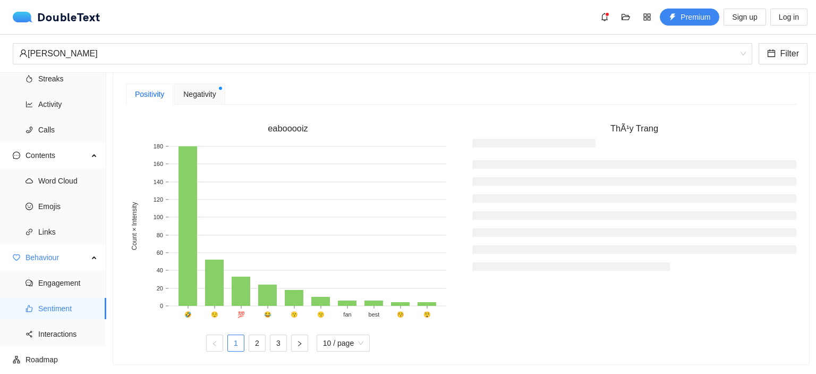
scroll to position [268, 0]
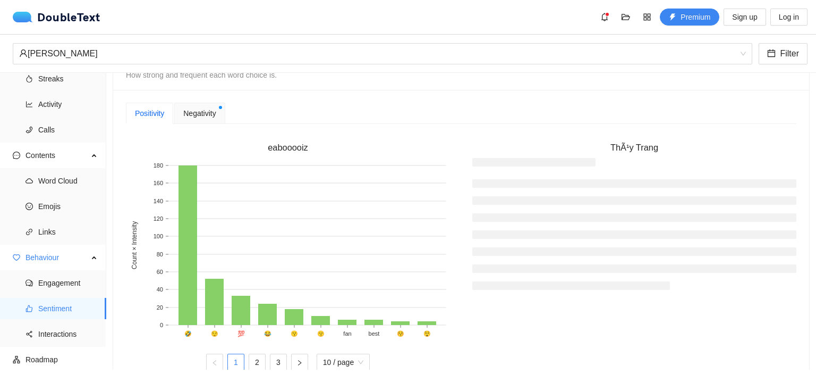
click at [207, 110] on span "Negativity" at bounding box center [199, 113] width 32 height 12
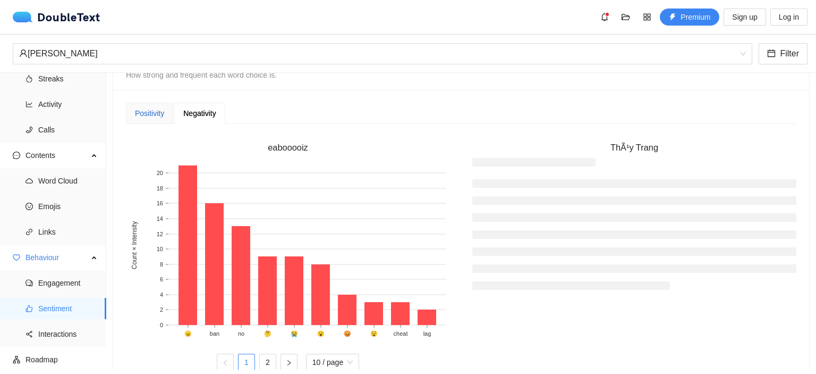
click at [153, 115] on div "Positivity" at bounding box center [149, 113] width 29 height 12
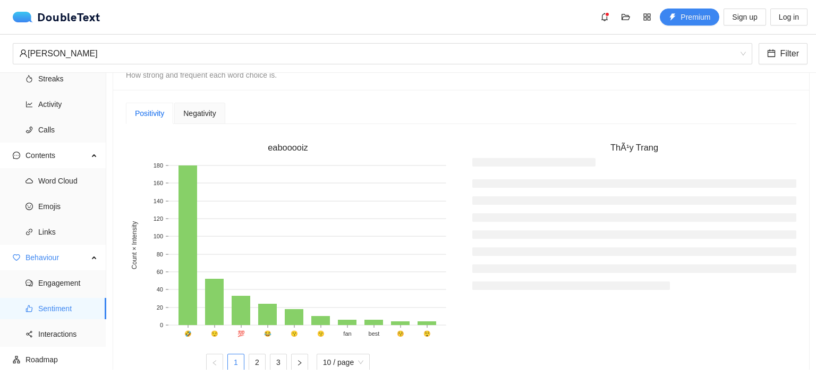
click at [204, 117] on div "Negativity" at bounding box center [199, 113] width 32 height 12
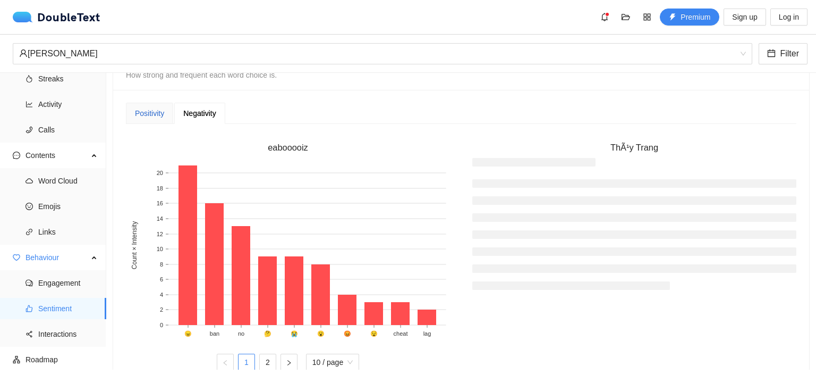
click at [147, 114] on div "Positivity" at bounding box center [149, 113] width 29 height 12
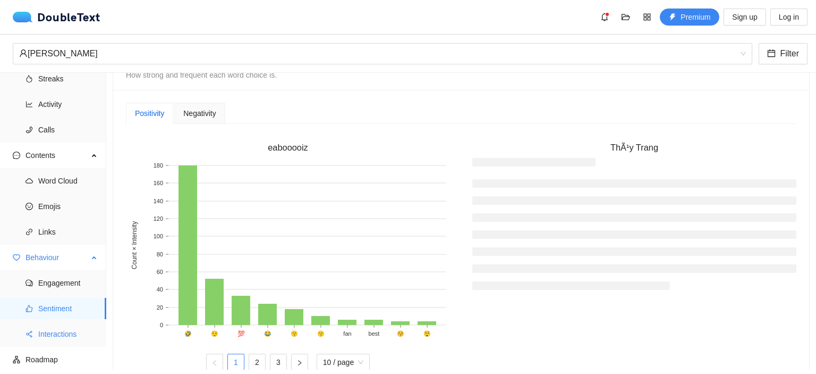
click at [53, 327] on span "Interactions" at bounding box center [68, 333] width 60 height 21
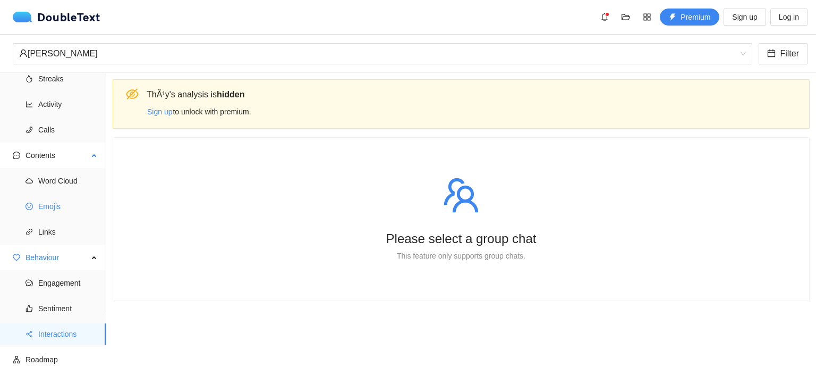
click at [64, 214] on span "Emojis" at bounding box center [68, 206] width 60 height 21
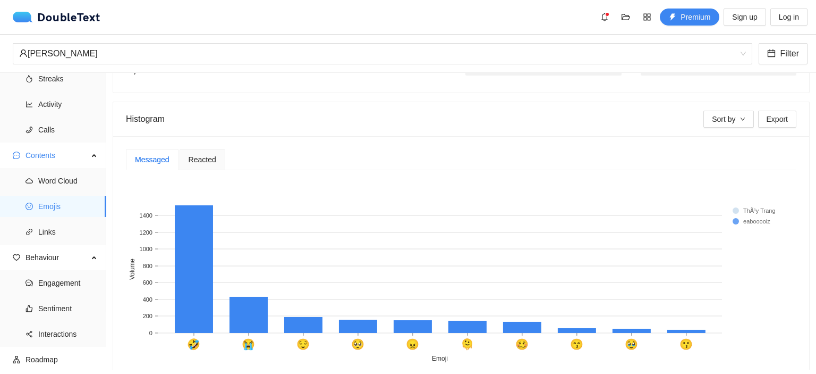
scroll to position [170, 0]
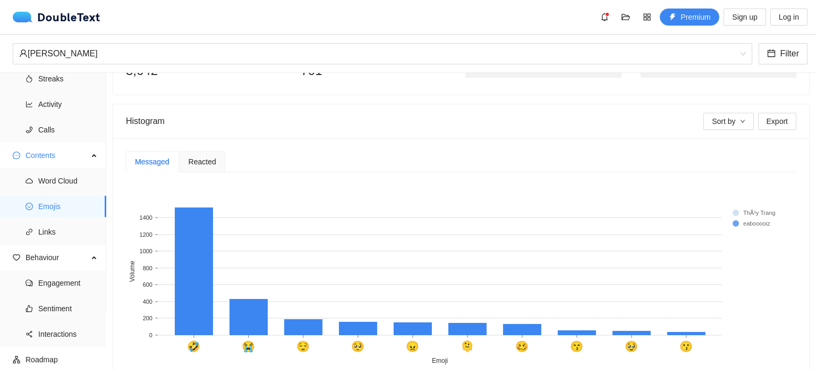
click at [215, 146] on div "Messaged Reacted 🤣 😭 😌 🥺 😠 🫠 🥴 😙 🥹 😗 Emoji 0 200 400 600 800 1000 1200 1400 Vol…" at bounding box center [461, 273] width 696 height 271
click at [209, 158] on span "Reacted" at bounding box center [203, 161] width 28 height 7
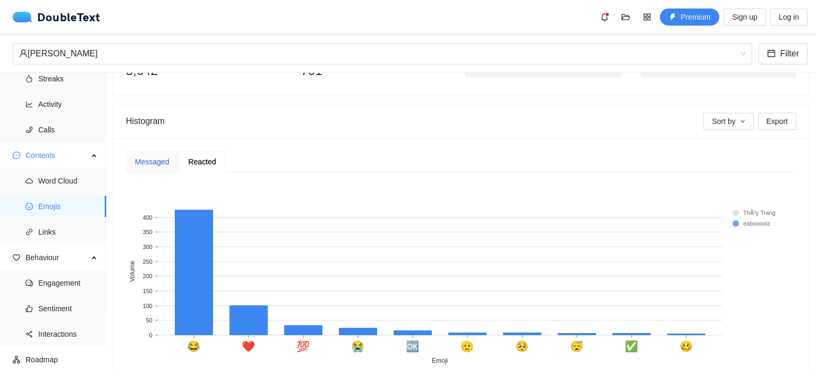
click at [162, 158] on div "Messaged" at bounding box center [152, 162] width 35 height 12
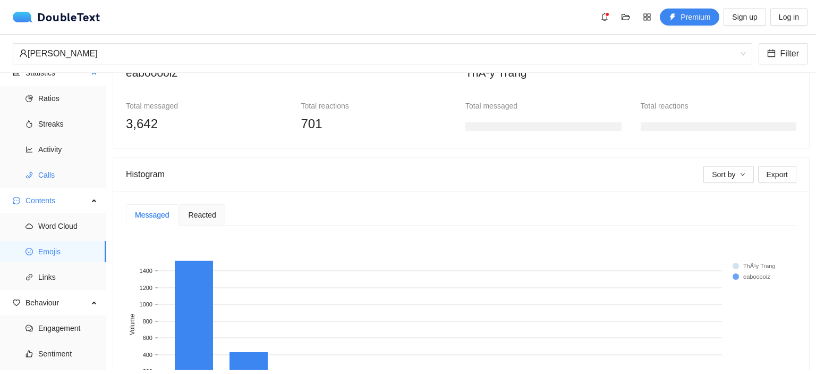
scroll to position [0, 0]
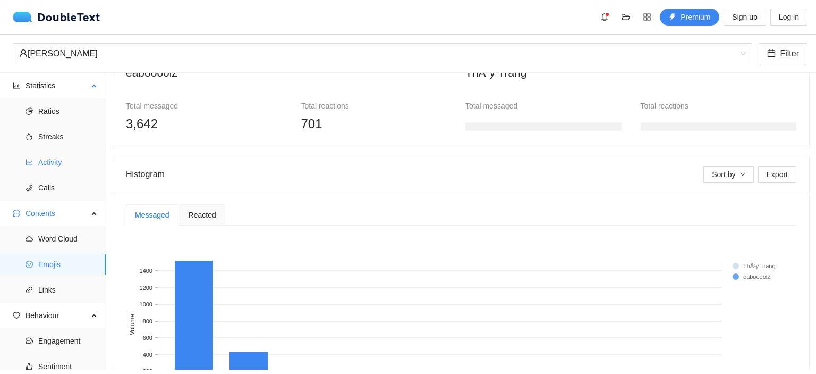
click at [66, 164] on span "Activity" at bounding box center [68, 161] width 60 height 21
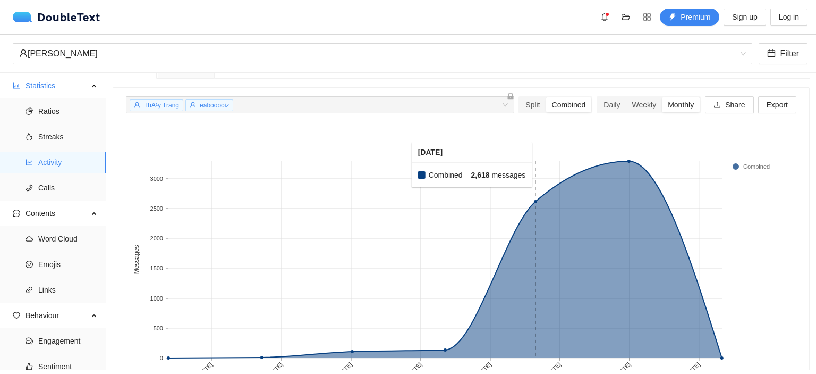
scroll to position [79, 0]
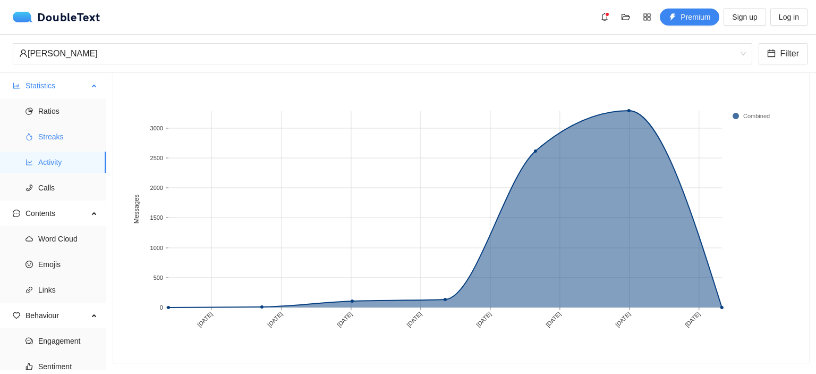
click at [57, 138] on span "Streaks" at bounding box center [68, 136] width 60 height 21
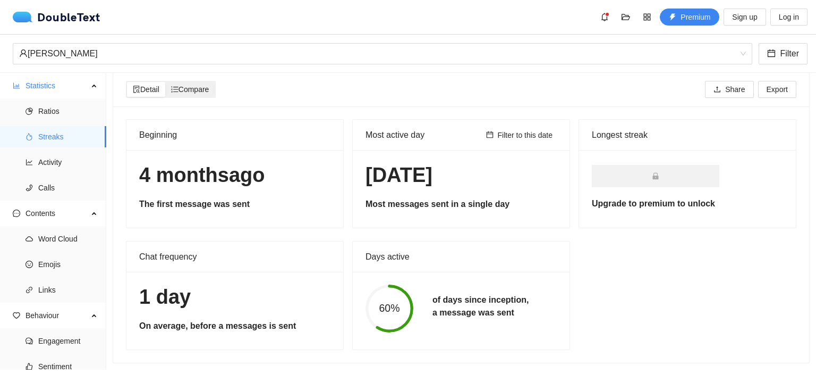
click at [198, 85] on span "Compare" at bounding box center [190, 89] width 38 height 9
click at [165, 82] on input "Compare" at bounding box center [165, 82] width 0 height 0
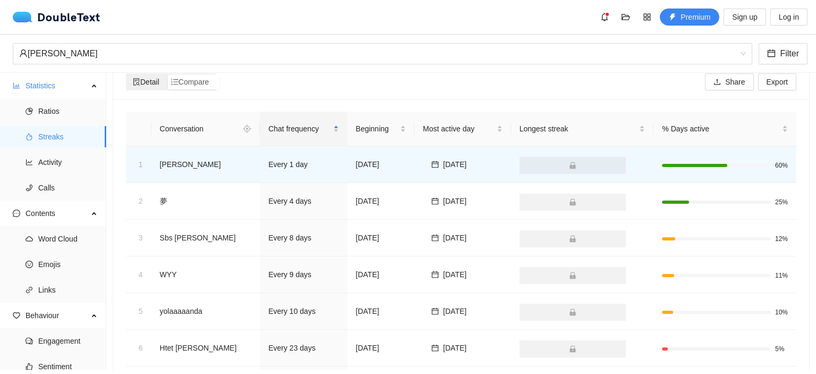
click at [149, 78] on span "Detail" at bounding box center [146, 82] width 27 height 9
click at [127, 74] on input "Detail" at bounding box center [127, 74] width 0 height 0
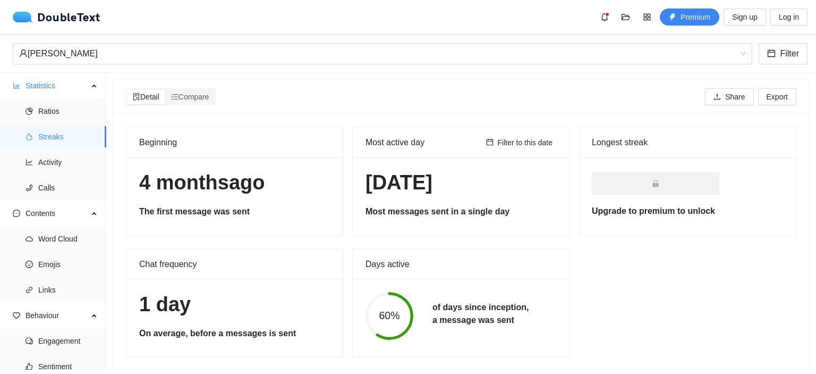
scroll to position [0, 0]
drag, startPoint x: 56, startPoint y: 287, endPoint x: 67, endPoint y: 283, distance: 11.9
click at [56, 287] on span "Links" at bounding box center [68, 289] width 60 height 21
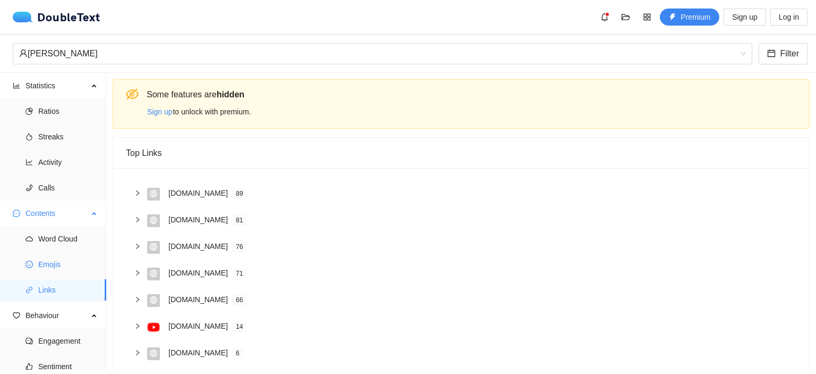
click at [52, 263] on span "Emojis" at bounding box center [68, 263] width 60 height 21
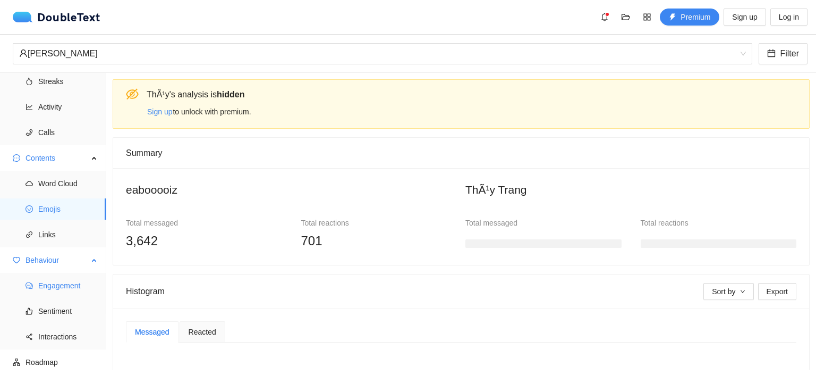
scroll to position [58, 0]
click at [59, 285] on span "Engagement" at bounding box center [68, 282] width 60 height 21
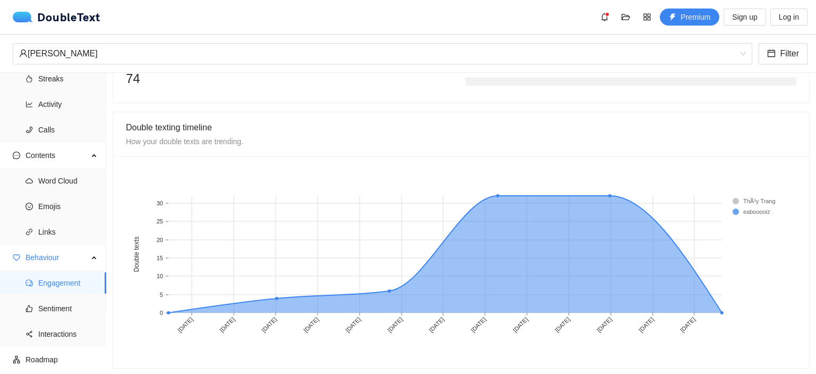
scroll to position [800, 0]
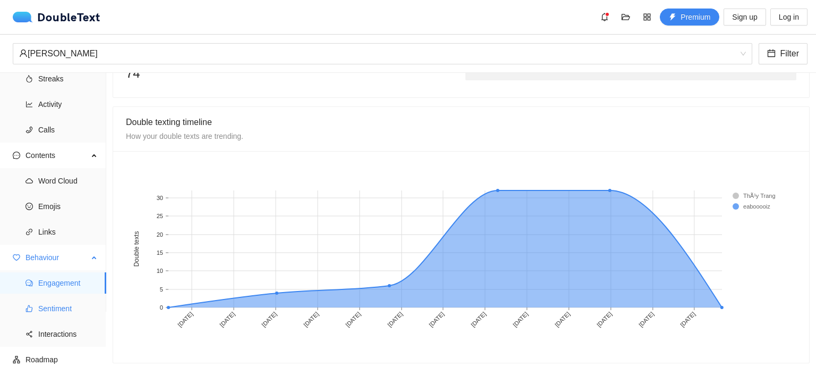
click at [51, 306] on span "Sentiment" at bounding box center [68, 308] width 60 height 21
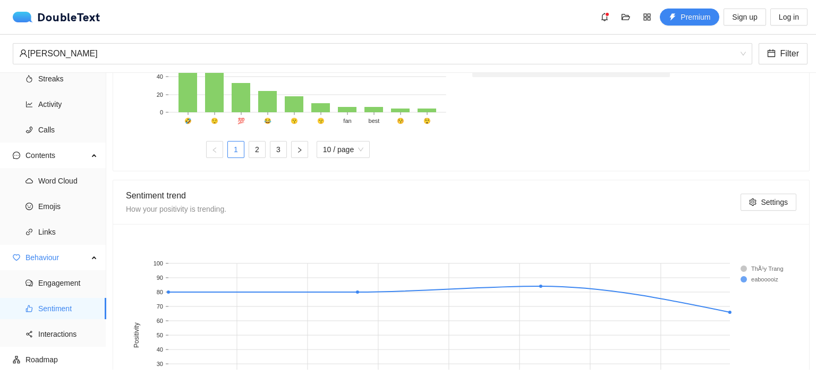
scroll to position [587, 0]
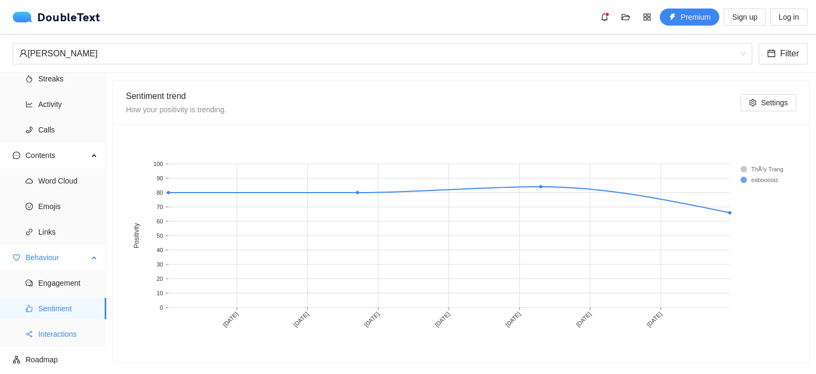
click at [57, 331] on span "Interactions" at bounding box center [68, 333] width 60 height 21
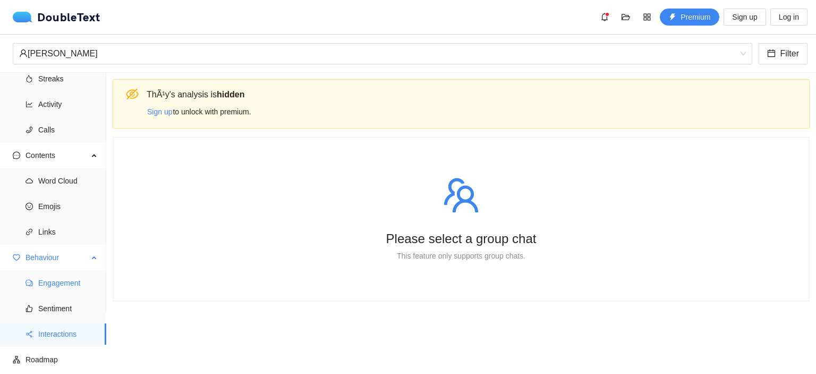
click at [55, 279] on span "Engagement" at bounding box center [68, 282] width 60 height 21
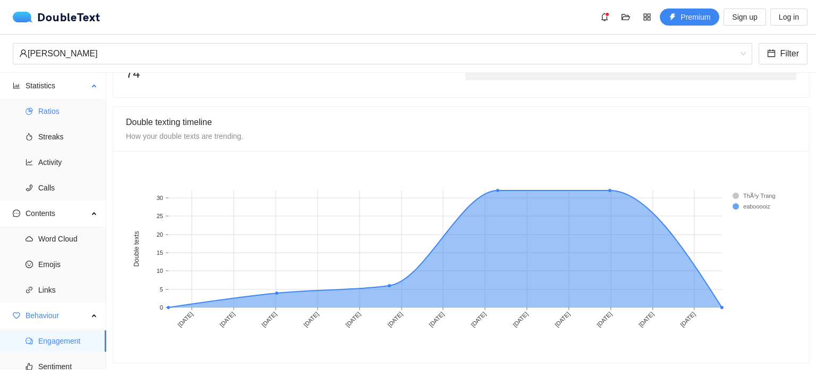
click at [57, 116] on span "Ratios" at bounding box center [68, 110] width 60 height 21
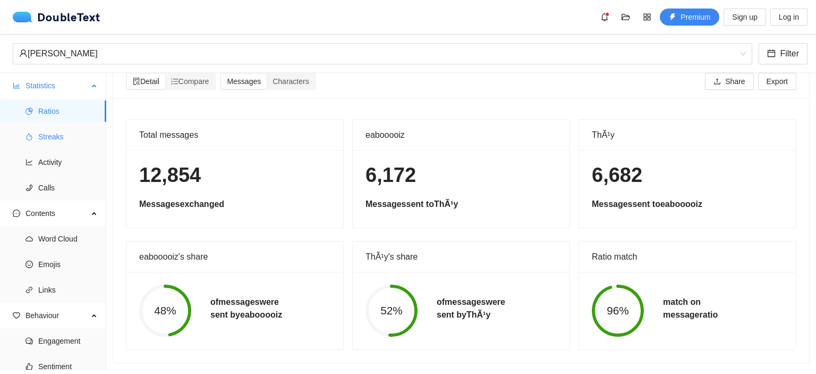
click at [51, 142] on span "Streaks" at bounding box center [68, 136] width 60 height 21
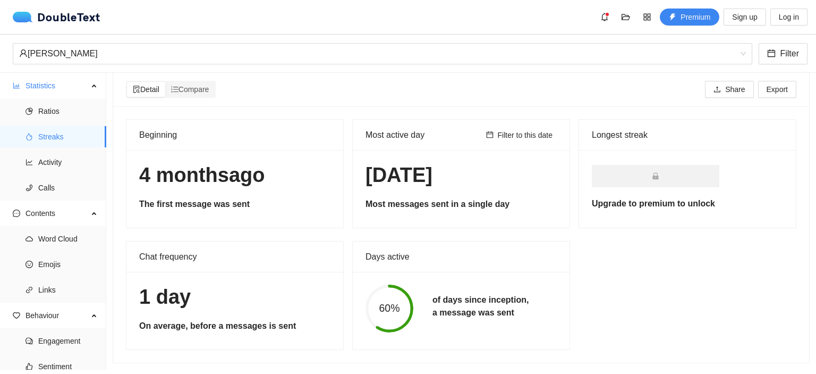
click at [149, 298] on h1 "1 day" at bounding box center [234, 296] width 191 height 25
click at [69, 168] on span "Activity" at bounding box center [68, 161] width 60 height 21
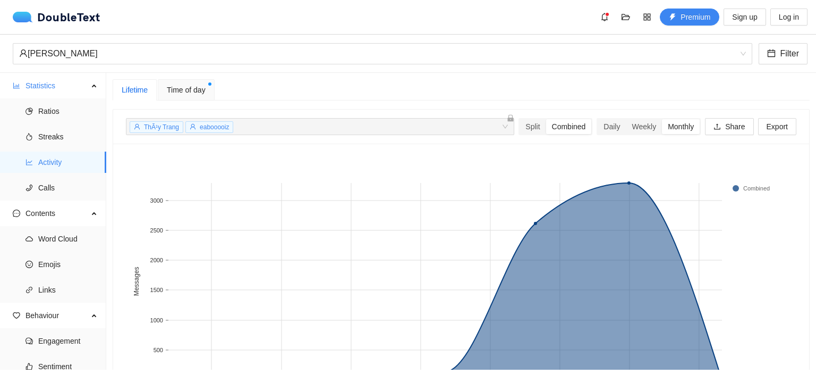
click at [192, 89] on span "Time of day" at bounding box center [186, 90] width 39 height 12
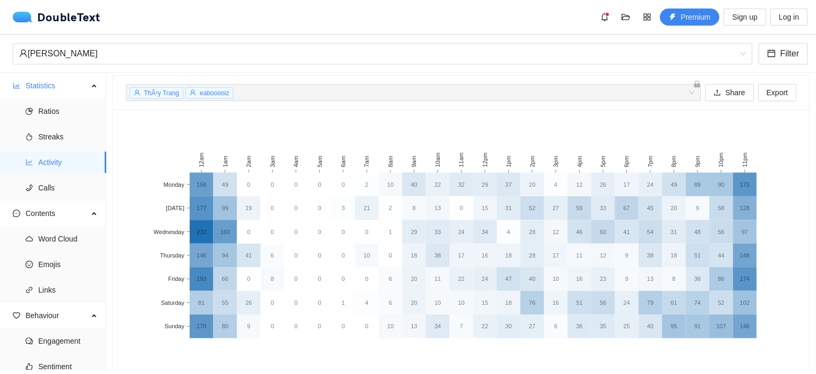
click at [683, 90] on div "ThÃ¹y Trang eabooooiz + 0 ..." at bounding box center [413, 92] width 575 height 17
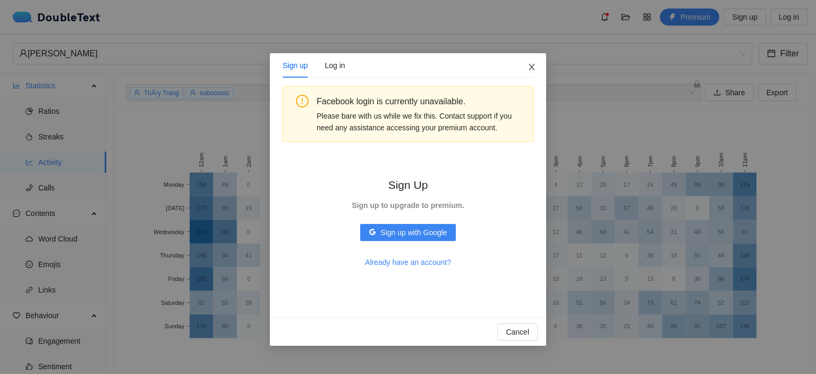
click at [529, 65] on icon "close" at bounding box center [532, 67] width 9 height 9
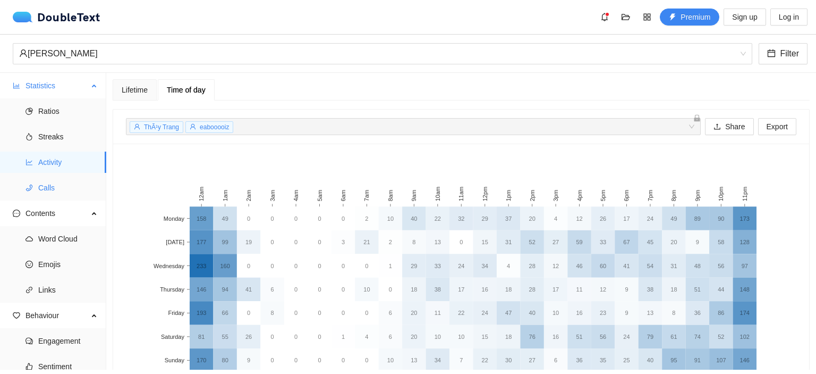
click at [62, 188] on span "Calls" at bounding box center [68, 187] width 60 height 21
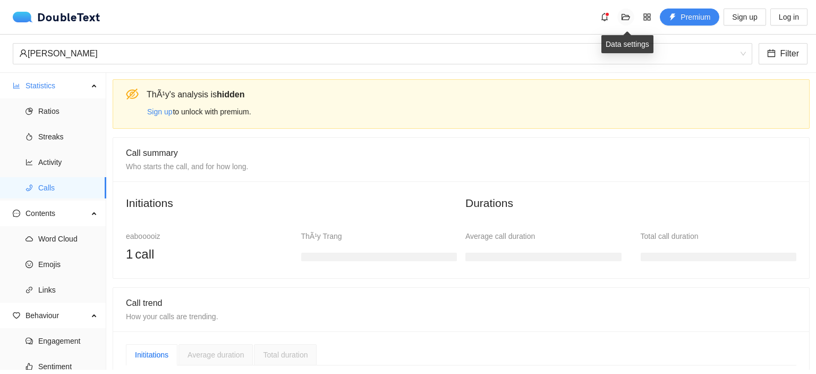
click at [628, 19] on icon "folder-open" at bounding box center [626, 17] width 9 height 9
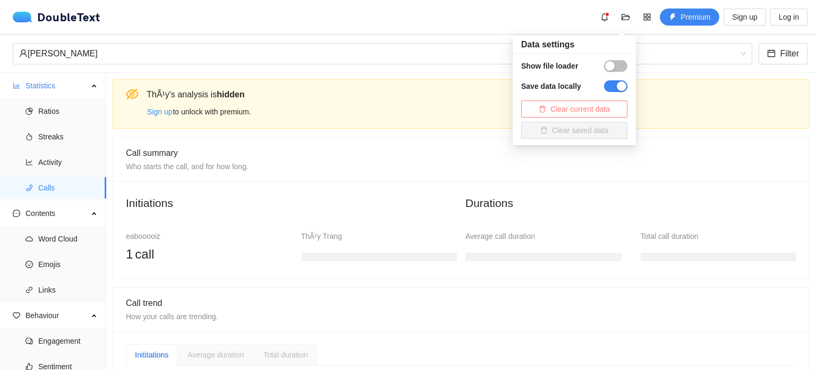
click at [600, 108] on span "Clear current data" at bounding box center [581, 109] width 60 height 12
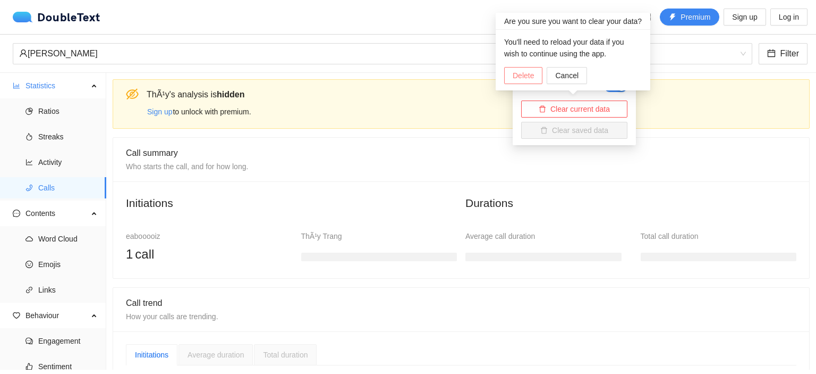
click at [528, 74] on span "Delete" at bounding box center [523, 76] width 21 height 12
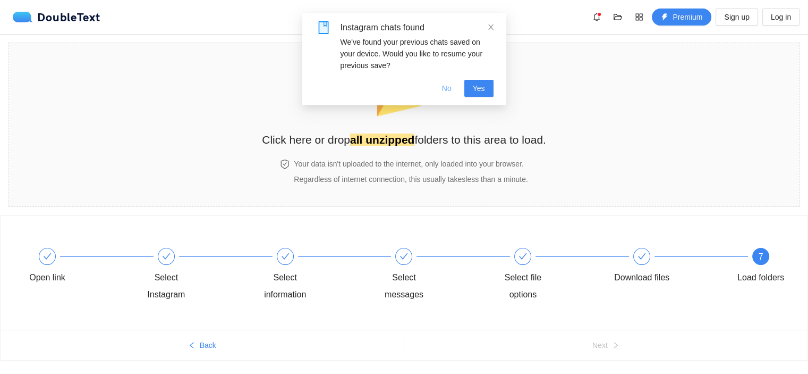
click at [451, 90] on span "No" at bounding box center [447, 88] width 10 height 12
